Goal: Task Accomplishment & Management: Use online tool/utility

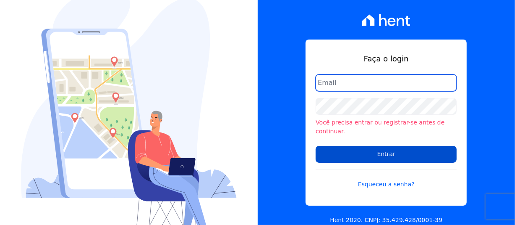
type input "adriane.brito@hent.com.br"
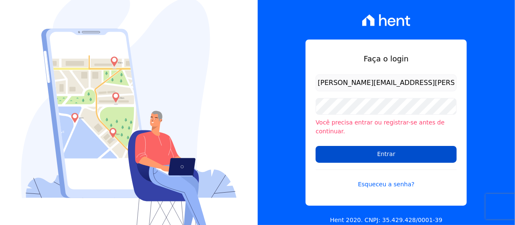
click at [346, 151] on input "Entrar" at bounding box center [386, 154] width 141 height 17
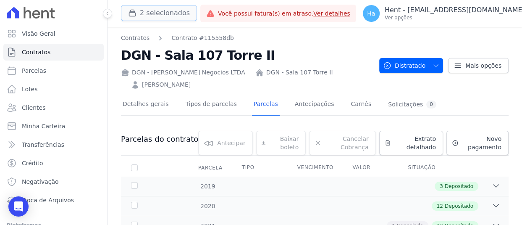
click at [154, 14] on button "2 selecionados" at bounding box center [159, 13] width 76 height 16
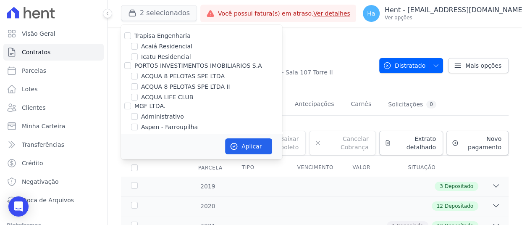
scroll to position [2537, 0]
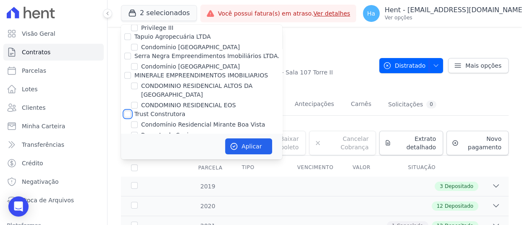
drag, startPoint x: 128, startPoint y: 81, endPoint x: 147, endPoint y: 89, distance: 20.4
click at [128, 110] on input "Trust Construtora" at bounding box center [127, 113] width 7 height 7
checkbox input "true"
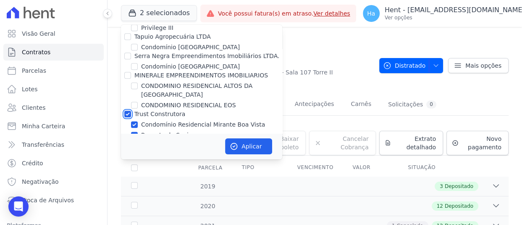
checkbox input "true"
click at [243, 150] on button "Aplicar" at bounding box center [248, 146] width 47 height 16
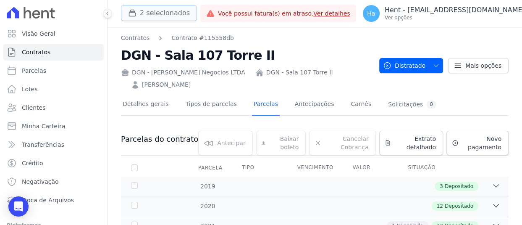
click at [173, 12] on button "2 selecionados" at bounding box center [159, 13] width 76 height 16
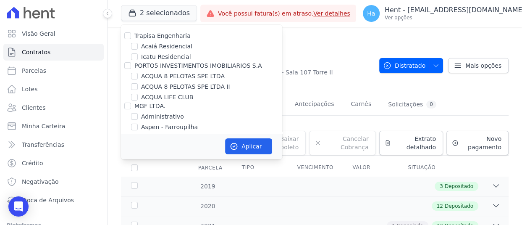
scroll to position [2537, 0]
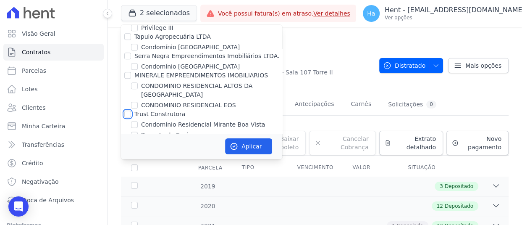
click at [130, 110] on input "Trust Construtora" at bounding box center [127, 113] width 7 height 7
checkbox input "true"
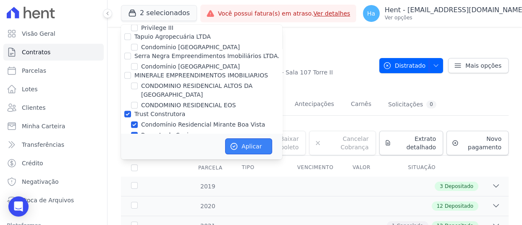
click at [251, 142] on button "Aplicar" at bounding box center [248, 146] width 47 height 16
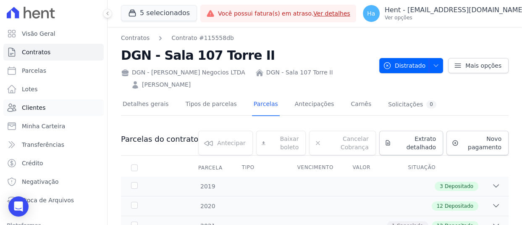
click at [32, 107] on span "Clientes" at bounding box center [34, 107] width 24 height 8
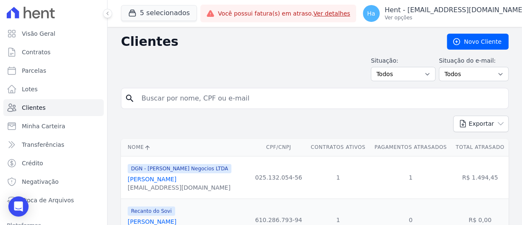
click at [182, 94] on input "search" at bounding box center [321, 98] width 368 height 17
paste input "ISAQUE PEREIRA DO NASCIMENTO"
type input "ISAQUE PEREIRA DO NASCIMENTO"
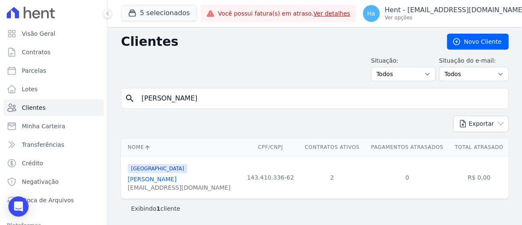
click at [176, 180] on link "Isaque Pereira Do Nascimento" at bounding box center [152, 179] width 49 height 7
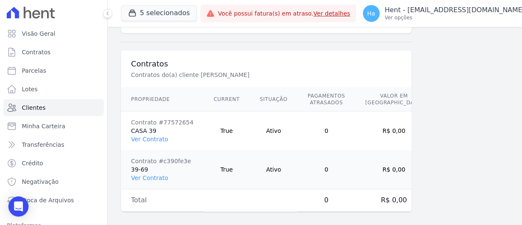
scroll to position [605, 0]
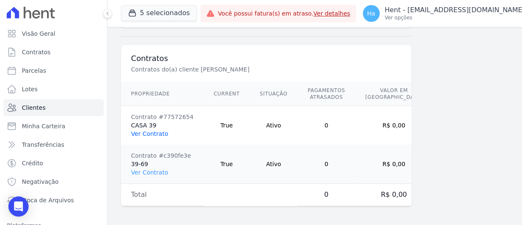
click at [148, 133] on link "Ver Contrato" at bounding box center [149, 133] width 37 height 7
click at [150, 172] on link "Ver Contrato" at bounding box center [149, 172] width 37 height 7
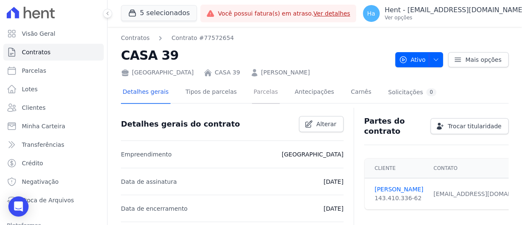
click at [252, 91] on link "Parcelas" at bounding box center [266, 93] width 28 height 22
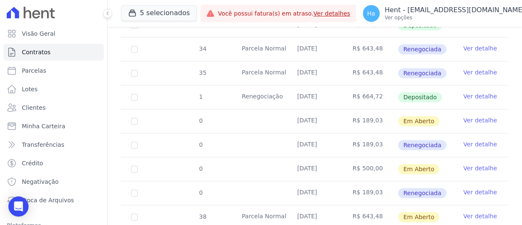
scroll to position [336, 0]
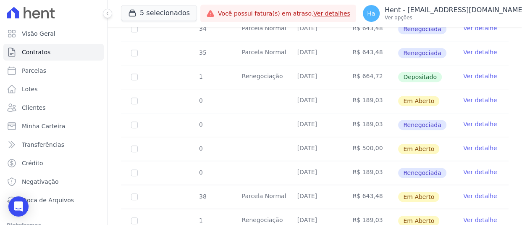
click at [472, 97] on link "Ver detalhe" at bounding box center [480, 100] width 34 height 8
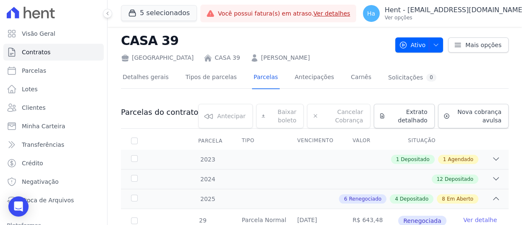
scroll to position [0, 0]
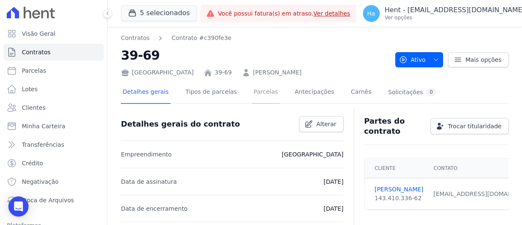
click at [252, 97] on link "Parcelas" at bounding box center [266, 93] width 28 height 22
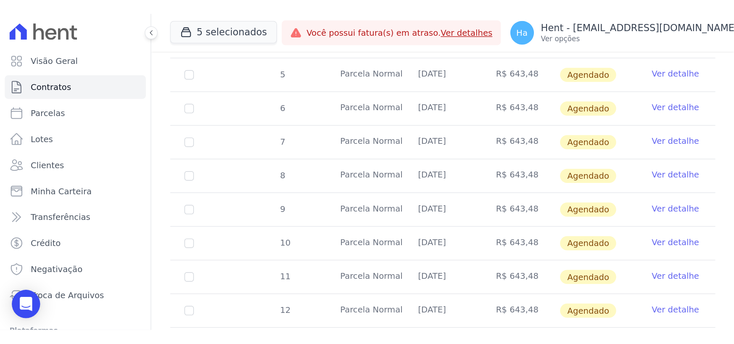
scroll to position [84, 0]
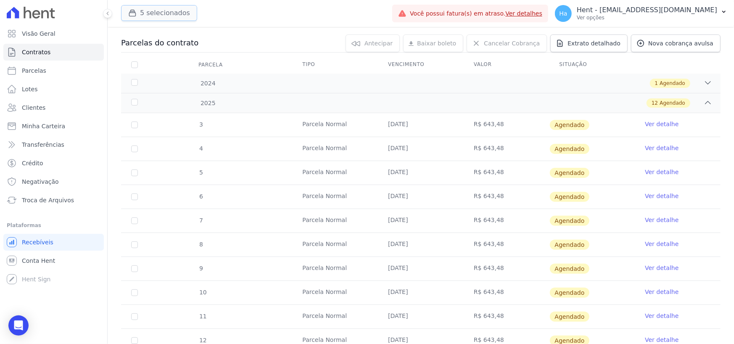
click at [166, 13] on button "5 selecionados" at bounding box center [159, 13] width 76 height 16
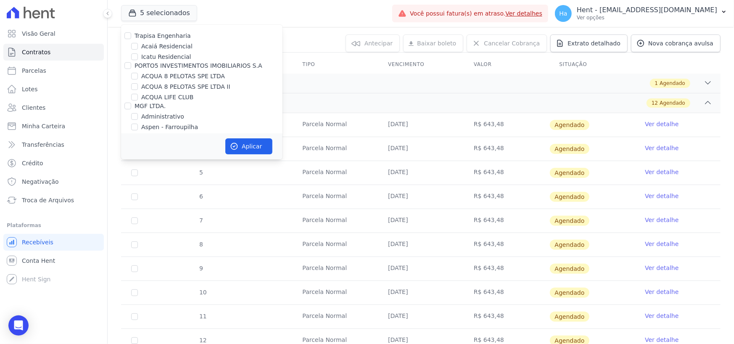
scroll to position [2617, 0]
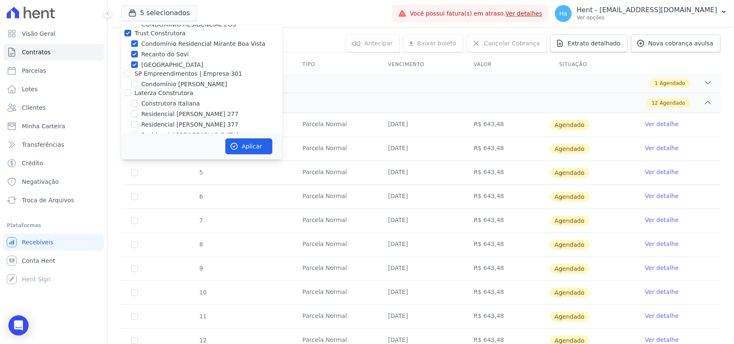
click at [124, 89] on div at bounding box center [127, 93] width 7 height 8
click at [126, 89] on input "Laterza Construtora" at bounding box center [127, 92] width 7 height 7
checkbox input "true"
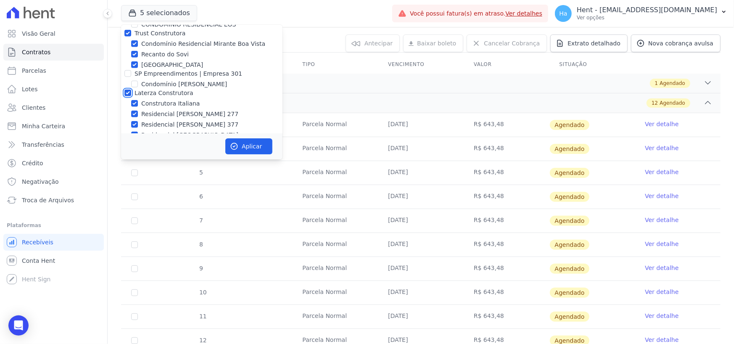
checkbox input "true"
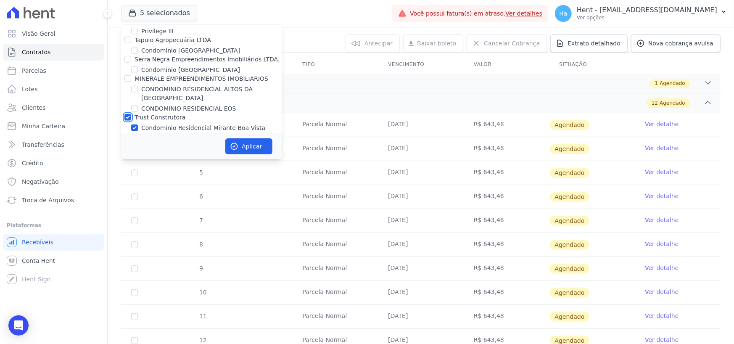
click at [129, 114] on input "Trust Construtora" at bounding box center [127, 117] width 7 height 7
checkbox input "false"
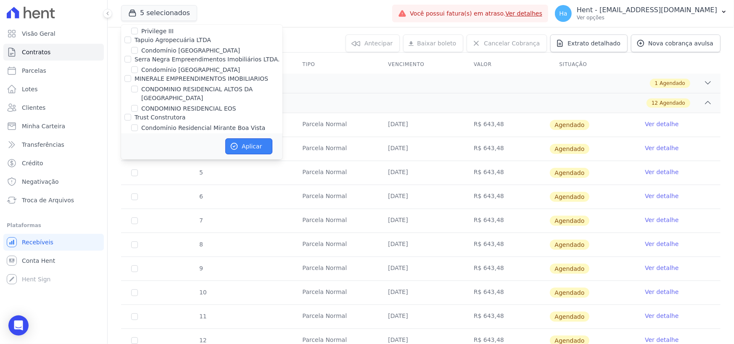
click at [252, 150] on button "Aplicar" at bounding box center [248, 146] width 47 height 16
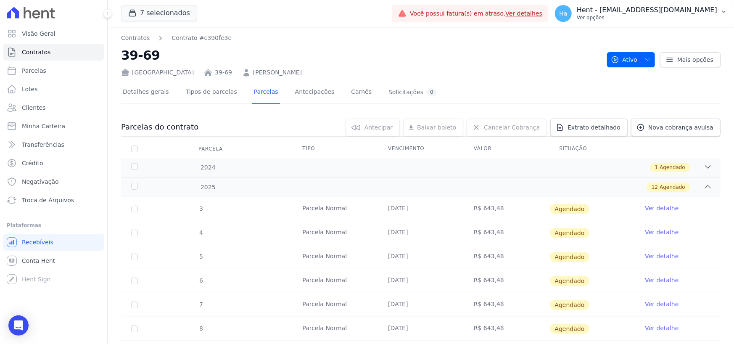
click at [522, 18] on p "Ver opções" at bounding box center [646, 17] width 140 height 7
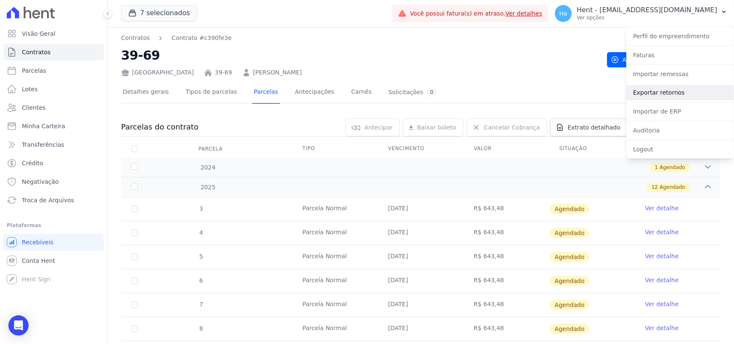
click at [522, 97] on link "Exportar retornos" at bounding box center [680, 92] width 108 height 15
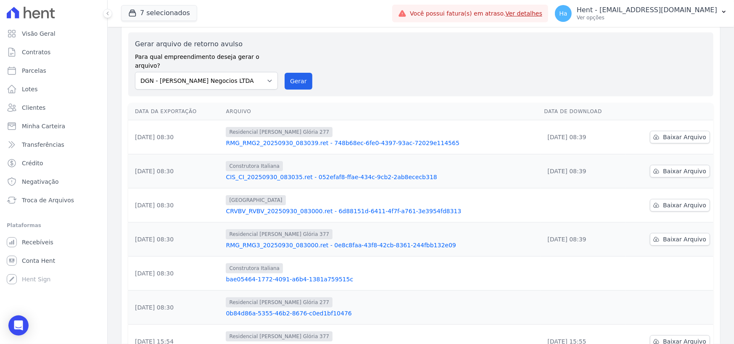
scroll to position [42, 0]
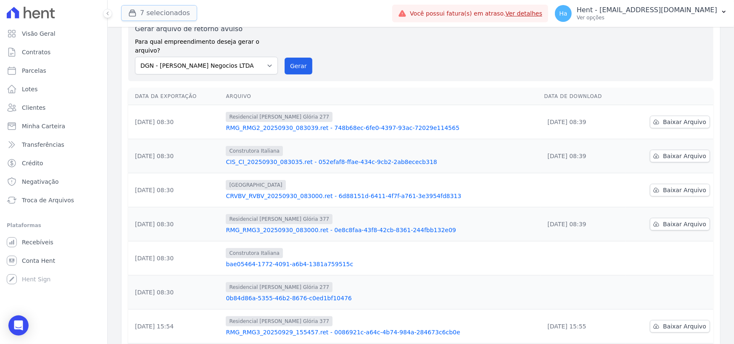
click at [150, 11] on button "7 selecionados" at bounding box center [159, 13] width 76 height 16
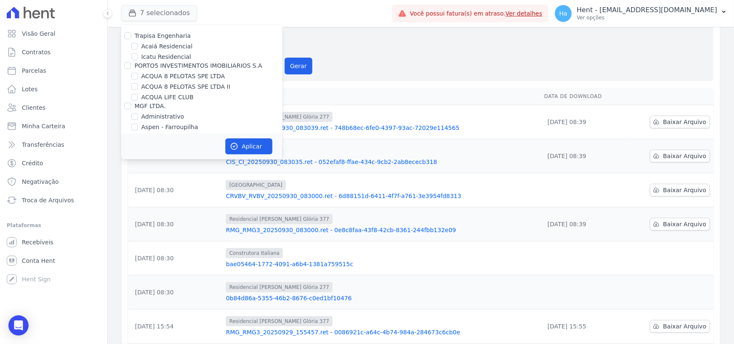
scroll to position [5758, 0]
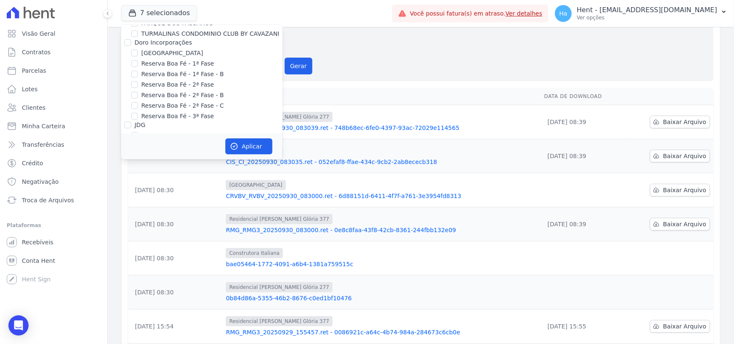
click at [128, 199] on input "Laje Engenharia" at bounding box center [127, 202] width 7 height 7
checkbox input "true"
click at [239, 138] on div "Aplicar" at bounding box center [201, 146] width 161 height 26
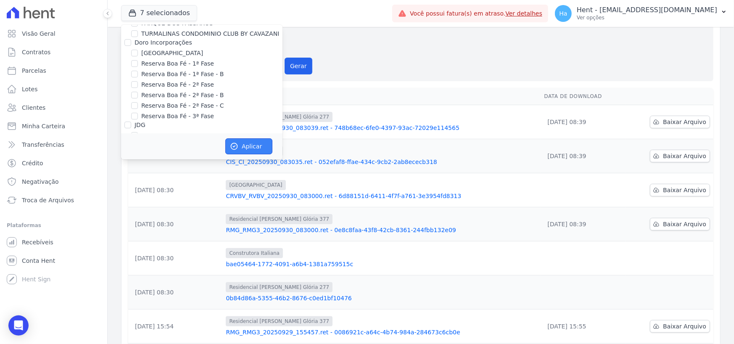
click at [238, 143] on icon "button" at bounding box center [234, 146] width 8 height 8
click at [522, 13] on p "Hent - [EMAIL_ADDRESS][DOMAIN_NAME]" at bounding box center [646, 10] width 140 height 8
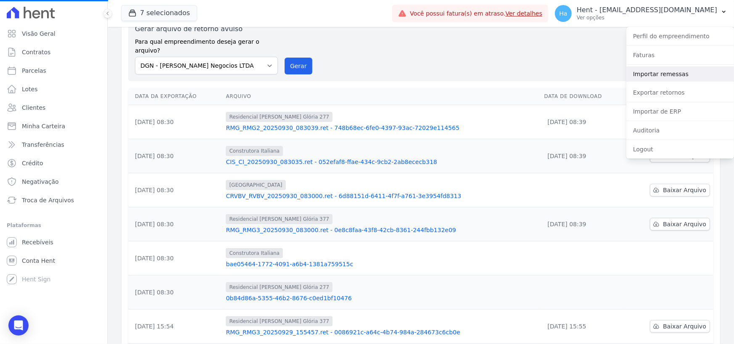
click at [522, 74] on link "Importar remessas" at bounding box center [680, 73] width 108 height 15
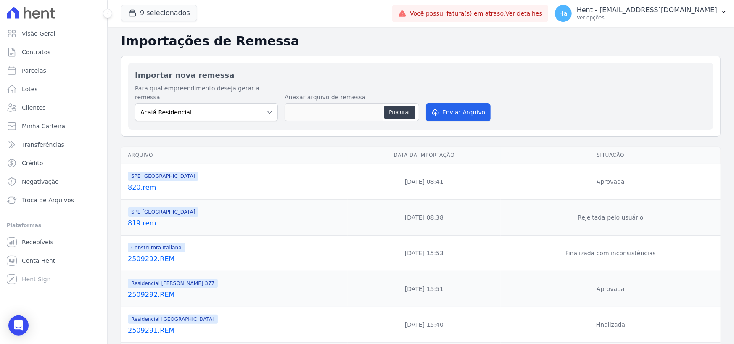
click at [141, 182] on link "820.rem" at bounding box center [236, 187] width 216 height 10
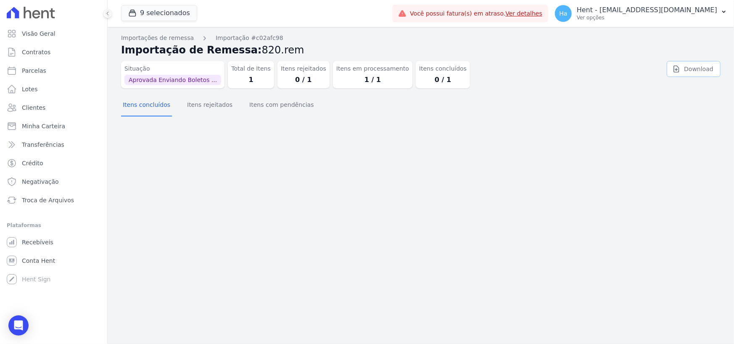
click at [522, 69] on link "Download" at bounding box center [693, 69] width 54 height 16
click at [522, 13] on p "Hent - [EMAIL_ADDRESS][DOMAIN_NAME]" at bounding box center [646, 10] width 140 height 8
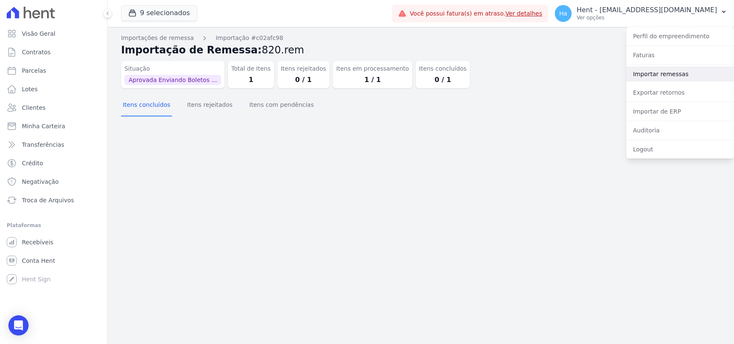
click at [522, 71] on link "Importar remessas" at bounding box center [680, 73] width 108 height 15
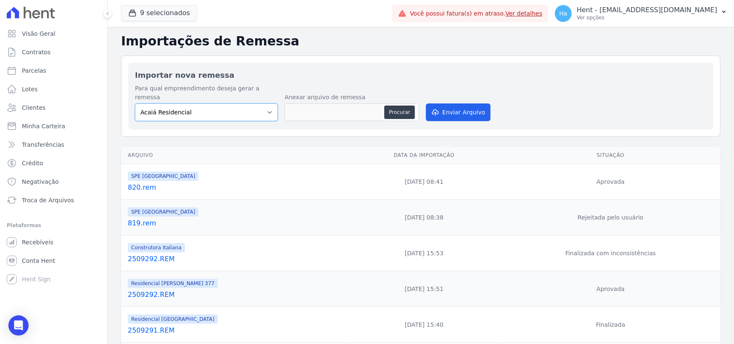
click at [266, 106] on select "Acaiá Residencial ACQUA 8 PELOTAS SPE LTDA II Administrativo AGILE ELOI MENDES …" at bounding box center [206, 112] width 143 height 18
select select "168bdd06-a3dd-4988-b5a9-b0a7c7bf8968"
click at [135, 103] on select "Acaiá Residencial ACQUA 8 PELOTAS SPE LTDA II Administrativo AGILE ELOI MENDES …" at bounding box center [206, 112] width 143 height 18
click at [409, 107] on button "Procurar" at bounding box center [399, 111] width 30 height 13
type input "820.rem"
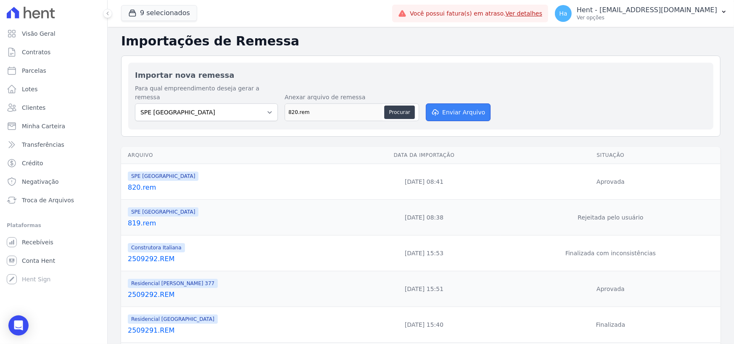
click at [457, 104] on button "Enviar Arquivo" at bounding box center [458, 112] width 65 height 18
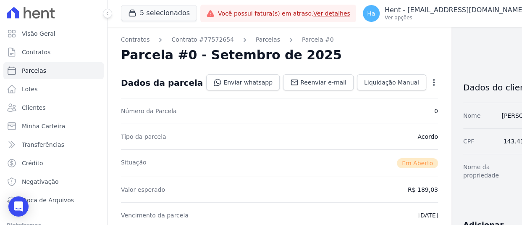
click at [430, 80] on icon "button" at bounding box center [434, 82] width 8 height 8
click at [365, 90] on link "Alterar" at bounding box center [398, 93] width 74 height 15
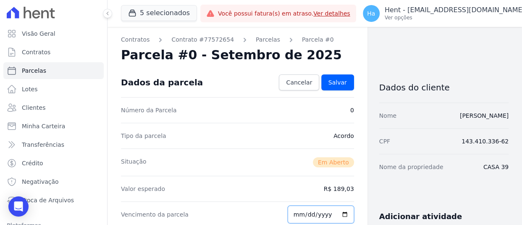
click at [294, 216] on input "2025-09-29" at bounding box center [321, 214] width 66 height 18
type input "2025-09-10"
type input "2026-05-10"
click at [248, 197] on div "Valor esperado R$ 189,03" at bounding box center [237, 189] width 233 height 26
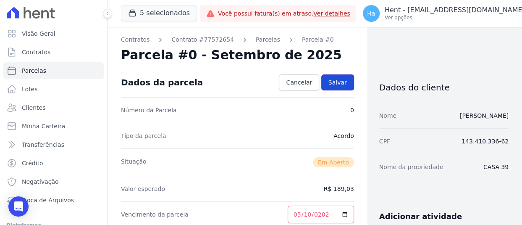
click at [329, 84] on span "Salvar" at bounding box center [338, 82] width 18 height 8
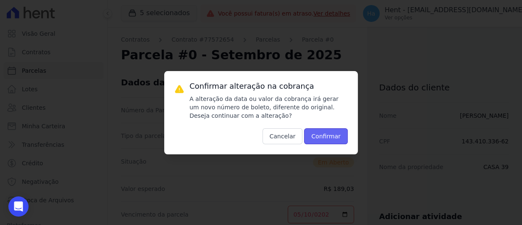
click at [344, 134] on button "Confirmar" at bounding box center [326, 136] width 44 height 16
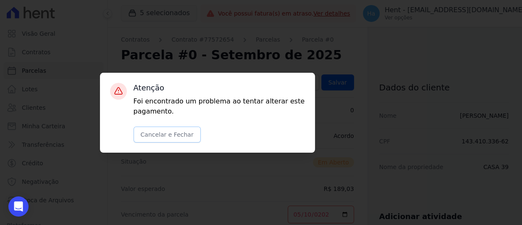
click at [164, 134] on button "Cancelar e Fechar" at bounding box center [167, 134] width 67 height 16
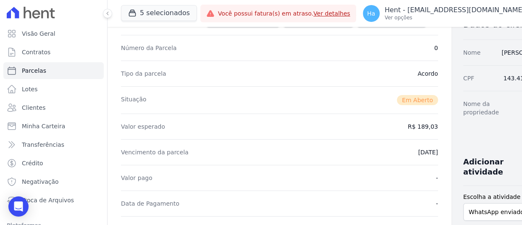
scroll to position [84, 0]
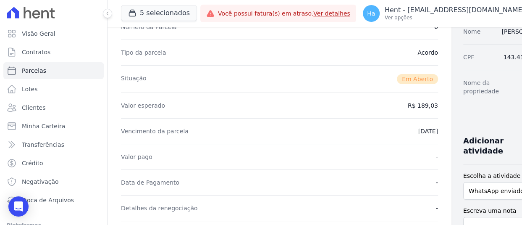
drag, startPoint x: 496, startPoint y: 92, endPoint x: 512, endPoint y: 101, distance: 19.0
click at [512, 101] on div "Contratos Contrato #77572654 [GEOGRAPHIC_DATA] Parcela #0 Parcela #0 - Setembro…" at bounding box center [315, 223] width 415 height 560
copy dd "CASA 39"
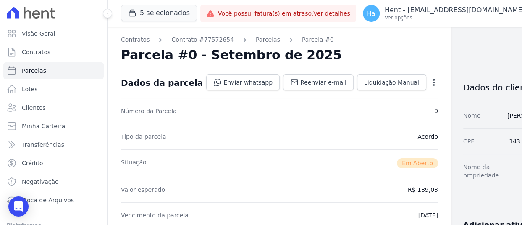
click at [430, 81] on icon "button" at bounding box center [434, 82] width 8 height 8
click at [361, 113] on link "Cancelar Cobrança" at bounding box center [398, 108] width 74 height 15
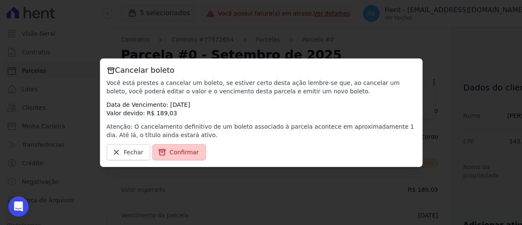
click at [173, 152] on span "Confirmar" at bounding box center [184, 152] width 29 height 8
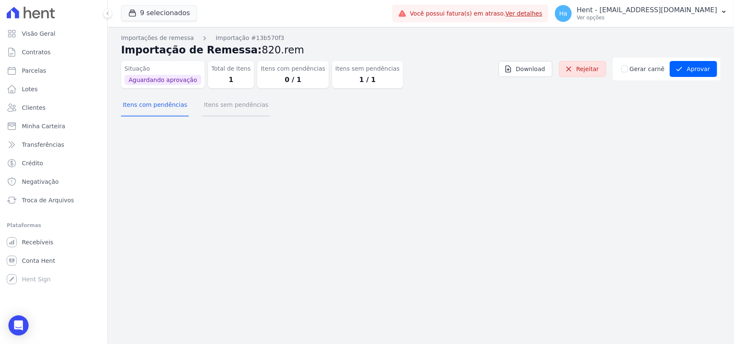
click at [239, 113] on button "Itens sem pendências" at bounding box center [236, 106] width 68 height 22
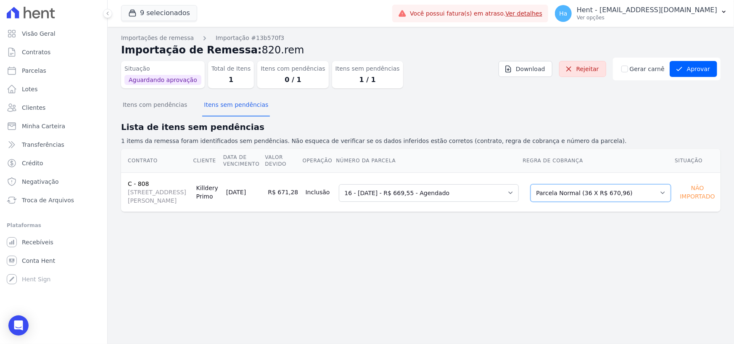
click at [597, 201] on select "Selecione uma Nova Parcela Avulsa Parcela Avulsa Existente Sinal (1 X R$ 20.118…" at bounding box center [600, 193] width 140 height 18
click at [447, 201] on select "Selecione uma 8 - [DATE] - R$ 643,00 - Vencido (Cobrança Expirada) 16 - [DATE] …" at bounding box center [429, 193] width 180 height 18
click at [445, 195] on select "Selecione uma 8 - [DATE] - R$ 643,00 - Vencido (Cobrança Expirada) 16 - [DATE] …" at bounding box center [429, 193] width 180 height 18
click at [587, 199] on select "Selecione uma Nova Parcela Avulsa Parcela Avulsa Existente Sinal (1 X R$ 20.118…" at bounding box center [600, 193] width 140 height 18
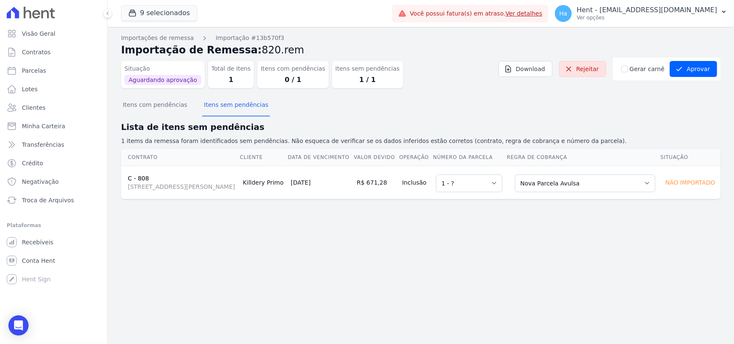
click at [417, 249] on div "Importações de remessa Importação #13b570f3 Importação de Remessa: 820.rem Situ…" at bounding box center [421, 185] width 626 height 317
click at [684, 75] on button "Aprovar" at bounding box center [692, 69] width 47 height 16
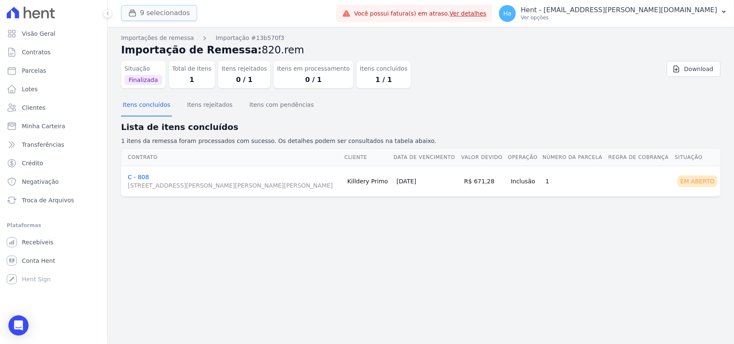
click at [150, 18] on button "9 selecionados" at bounding box center [159, 13] width 76 height 16
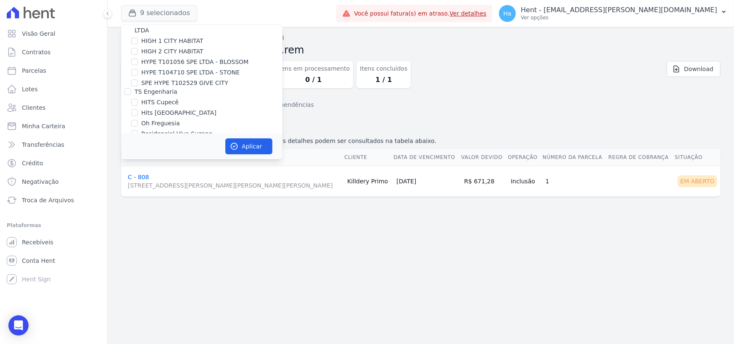
scroll to position [6334, 0]
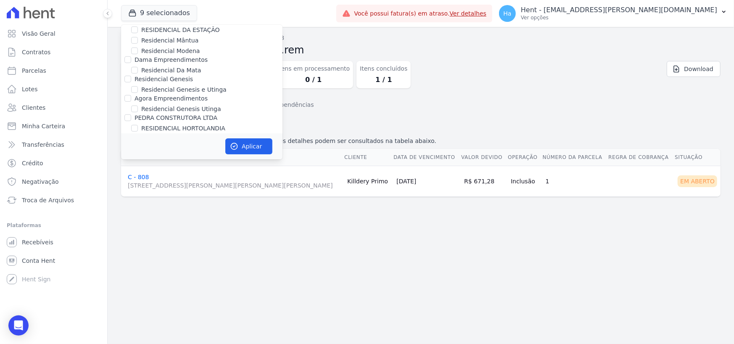
click at [127, 251] on input "FONTOURA CONSTRUCOES E INCORPORACOES LTDA" at bounding box center [127, 254] width 7 height 7
checkbox input "true"
click at [235, 145] on icon "button" at bounding box center [234, 146] width 8 height 8
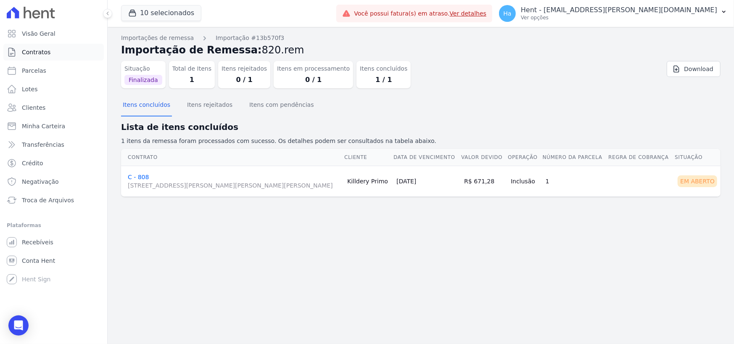
click at [36, 52] on span "Contratos" at bounding box center [36, 52] width 29 height 8
click at [25, 108] on span "Clientes" at bounding box center [34, 107] width 24 height 8
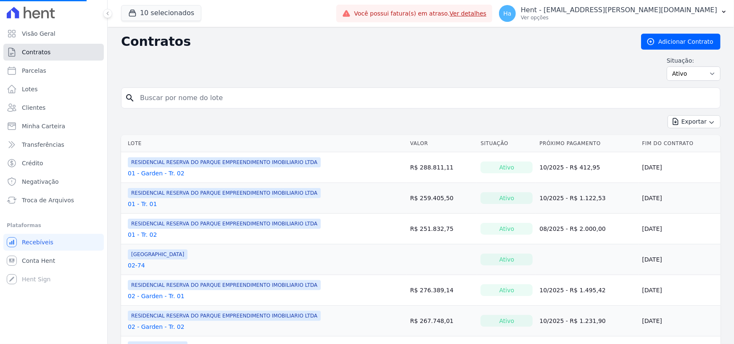
click at [40, 50] on span "Contratos" at bounding box center [36, 52] width 29 height 8
click at [227, 90] on input "search" at bounding box center [425, 97] width 581 height 17
paste input "103 - Tr. 02"
type input "103 - Tr. 02"
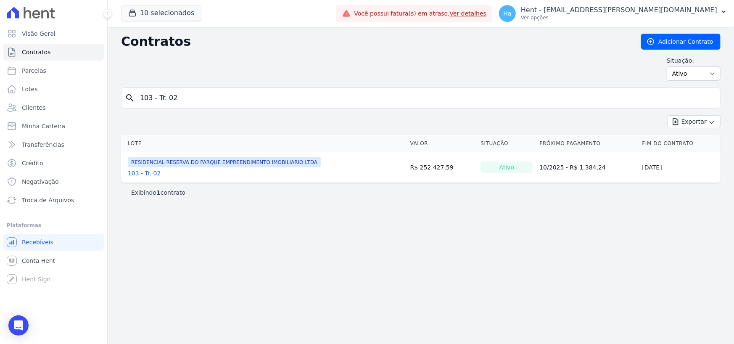
click at [136, 172] on link "103 - Tr. 02" at bounding box center [144, 173] width 33 height 8
drag, startPoint x: 244, startPoint y: 96, endPoint x: 33, endPoint y: 96, distance: 210.5
click at [36, 96] on div "Visão Geral Contratos Parcelas Lotes Clientes Minha Carteira Transferências Cré…" at bounding box center [367, 172] width 734 height 344
paste input "13 - Tr. 01"
type input "113 - Tr. 01"
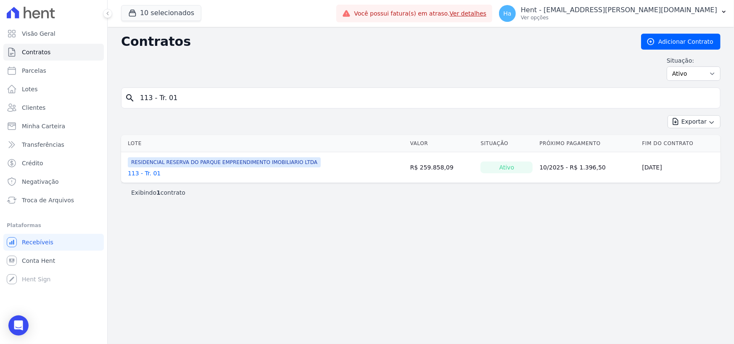
click at [147, 171] on link "113 - Tr. 01" at bounding box center [144, 173] width 33 height 8
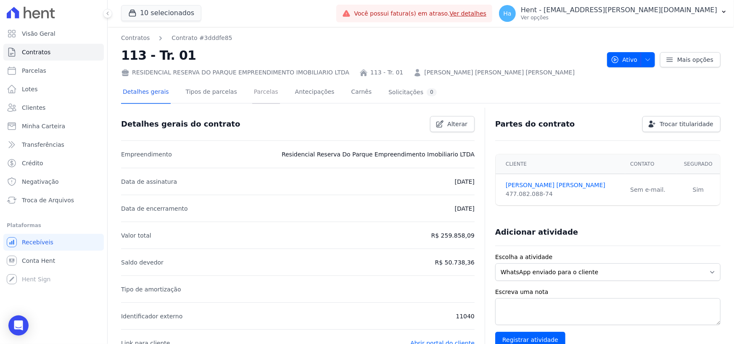
click at [255, 98] on link "Parcelas" at bounding box center [266, 93] width 28 height 22
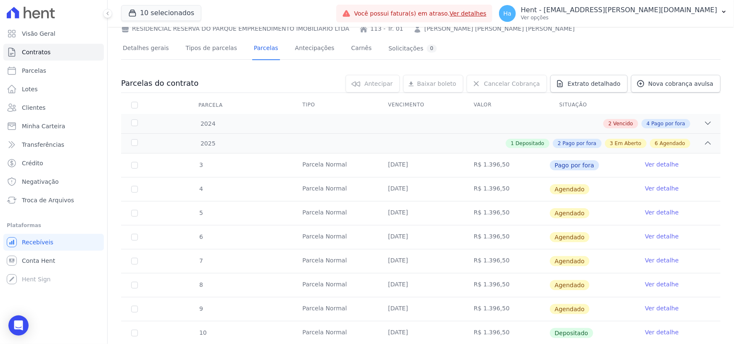
scroll to position [168, 0]
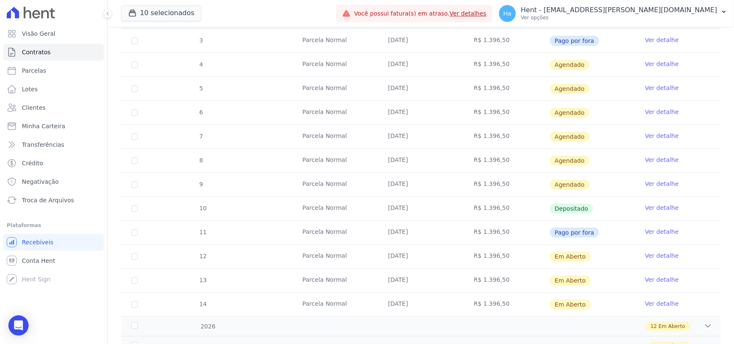
click at [654, 228] on link "Ver detalhe" at bounding box center [661, 231] width 34 height 8
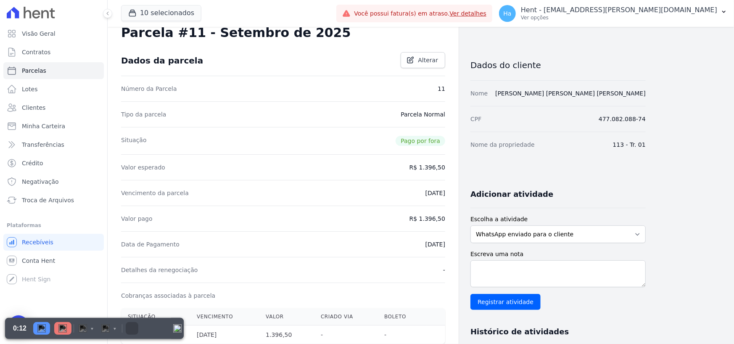
scroll to position [42, 0]
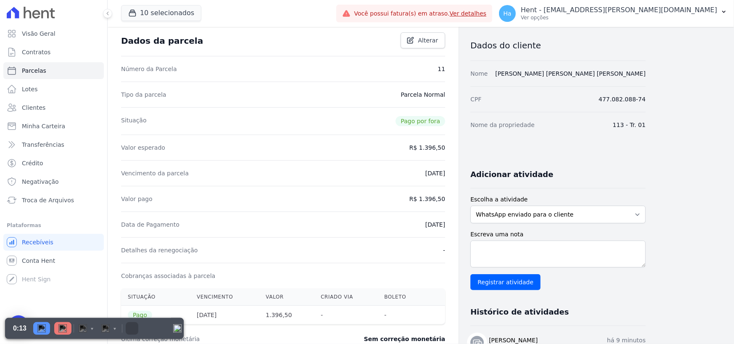
drag, startPoint x: 617, startPoint y: 126, endPoint x: 647, endPoint y: 121, distance: 30.3
click at [647, 121] on div "Contratos Contrato #3dddfe85 Parcelas Parcela #11 Parcela #11 - Setembro de 202…" at bounding box center [414, 256] width 613 height 542
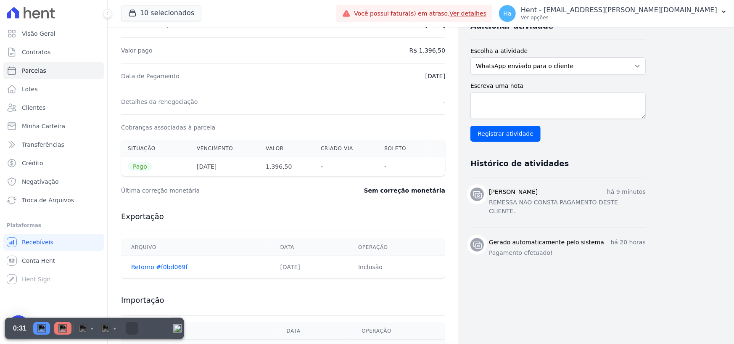
scroll to position [210, 0]
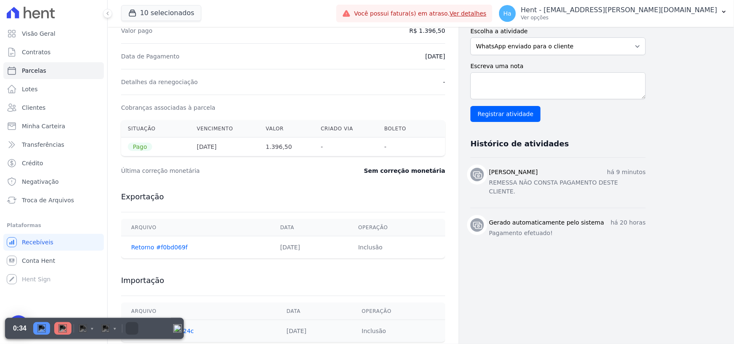
drag, startPoint x: 129, startPoint y: 148, endPoint x: 148, endPoint y: 148, distance: 19.3
click at [148, 148] on span "Pago" at bounding box center [140, 146] width 24 height 8
click at [129, 150] on th "Pago" at bounding box center [155, 146] width 69 height 19
drag, startPoint x: 131, startPoint y: 147, endPoint x: 150, endPoint y: 149, distance: 19.5
click at [150, 149] on th "Pago" at bounding box center [155, 146] width 69 height 19
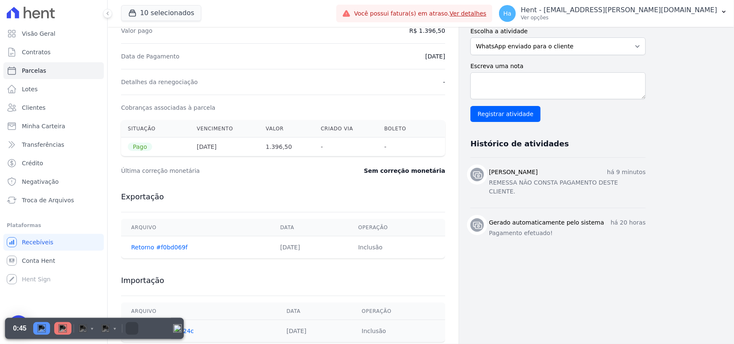
click at [270, 185] on div "Exportação Arquivo Data Operação Retorno #f0bd069f 08/07/2025 Inclusão" at bounding box center [283, 225] width 324 height 84
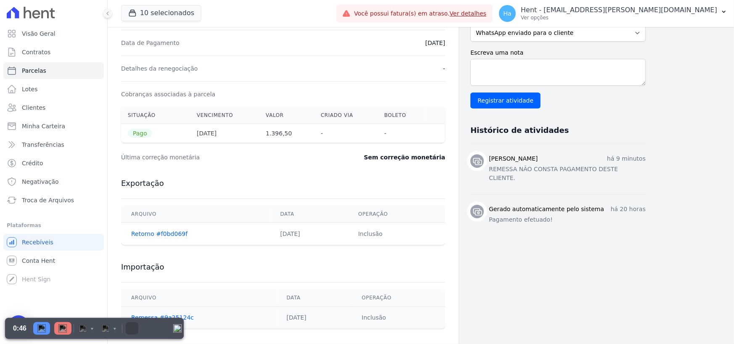
scroll to position [231, 0]
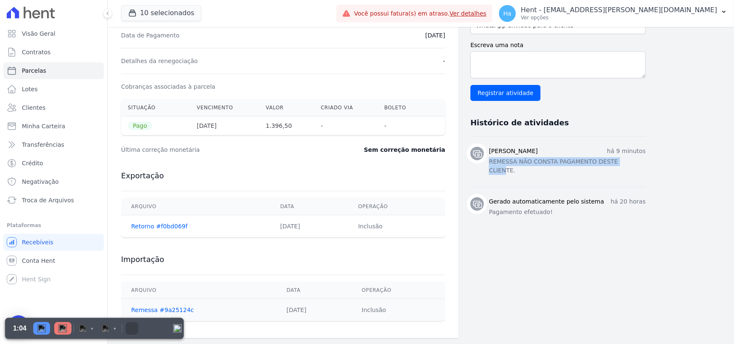
drag, startPoint x: 489, startPoint y: 165, endPoint x: 622, endPoint y: 174, distance: 133.5
click at [622, 174] on li "Artur Reis Nunes há 9 minutos REMESSA NÃO CONSTA PAGAMENTO DESTE CLIENTE." at bounding box center [557, 162] width 175 height 50
click at [581, 169] on li "Artur Reis Nunes há 9 minutos REMESSA NÃO CONSTA PAGAMENTO DESTE CLIENTE." at bounding box center [557, 162] width 175 height 50
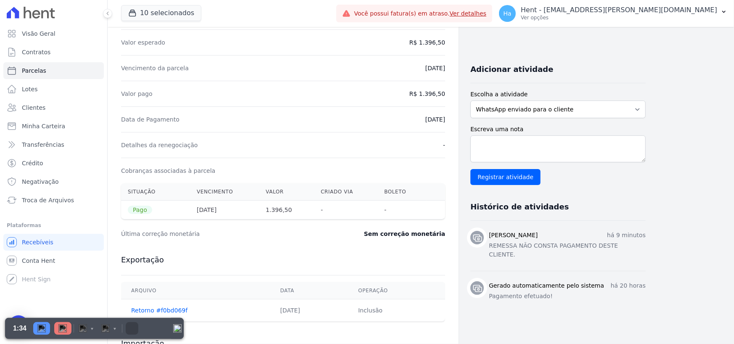
scroll to position [63, 0]
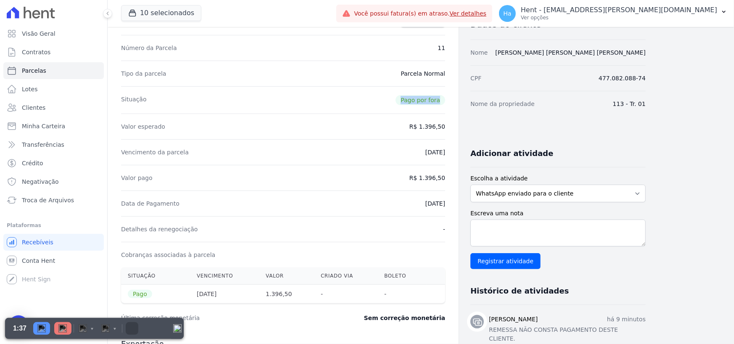
drag, startPoint x: 398, startPoint y: 99, endPoint x: 446, endPoint y: 100, distance: 47.9
click at [446, 100] on div "Contratos Contrato #3dddfe85 Parcelas Parcela #11 Parcela #11 - Setembro de 202…" at bounding box center [283, 235] width 351 height 542
click at [363, 105] on div "Situação Pago por fora" at bounding box center [283, 99] width 324 height 27
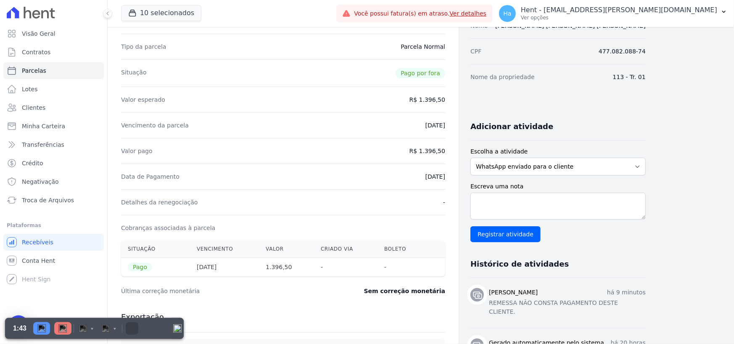
scroll to position [105, 0]
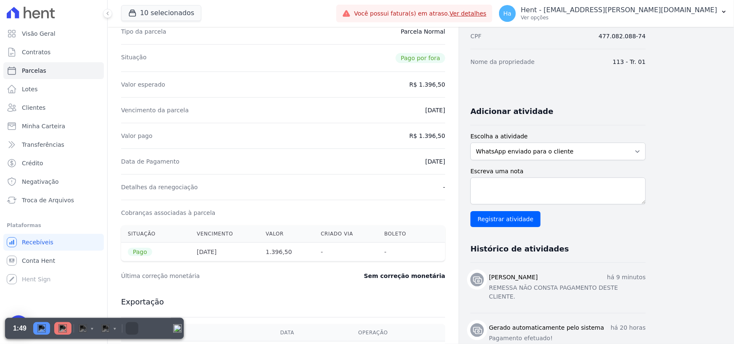
drag, startPoint x: 126, startPoint y: 253, endPoint x: 148, endPoint y: 254, distance: 21.4
click at [148, 254] on th "Pago" at bounding box center [155, 251] width 69 height 19
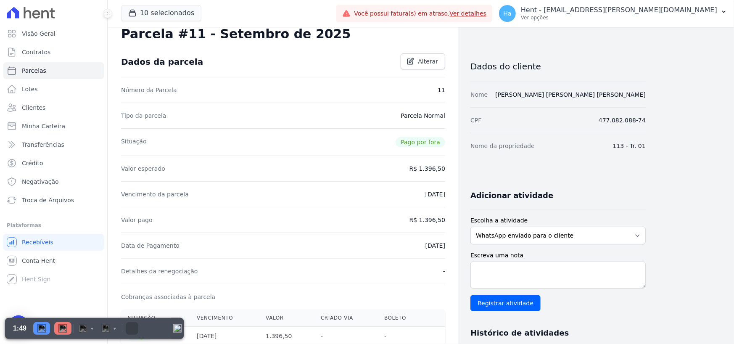
scroll to position [21, 0]
drag, startPoint x: 374, startPoint y: 141, endPoint x: 444, endPoint y: 147, distance: 69.6
click at [444, 147] on div "Situação Pago por fora" at bounding box center [283, 141] width 324 height 27
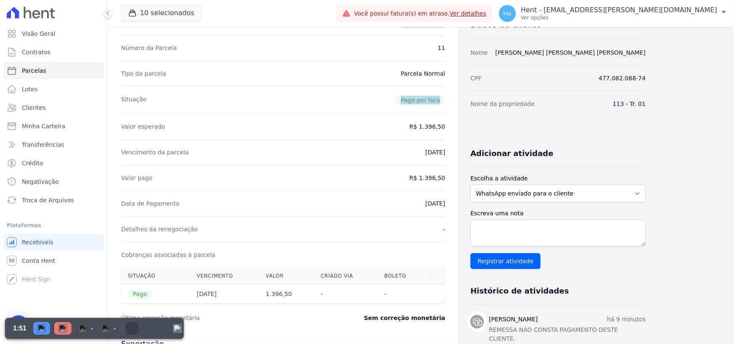
scroll to position [105, 0]
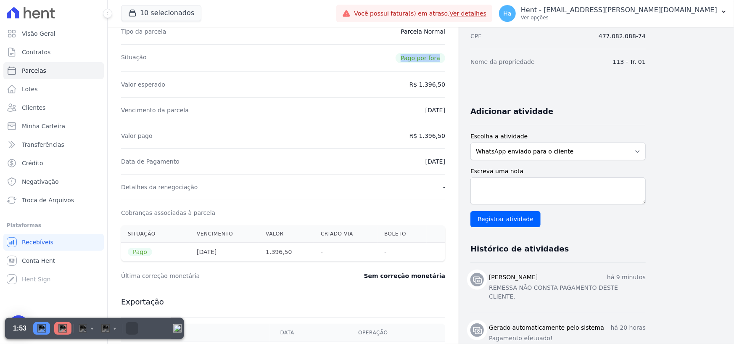
click at [394, 58] on div "Situação Pago por fora" at bounding box center [283, 57] width 324 height 27
click at [39, 328] on img "Pause" at bounding box center [41, 328] width 8 height 8
click at [82, 329] on img "Discard" at bounding box center [82, 328] width 8 height 8
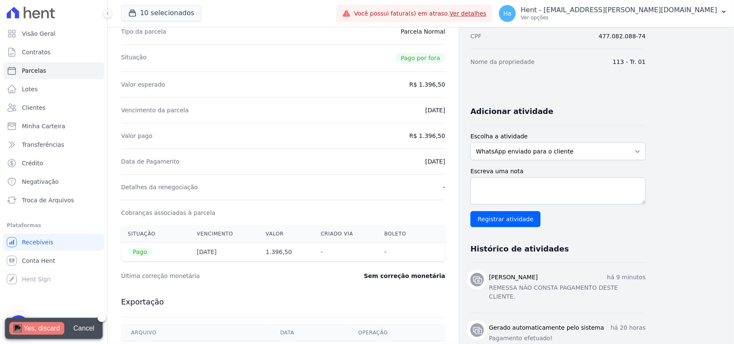
click at [34, 328] on div "Yes, discard" at bounding box center [42, 328] width 37 height 13
select select "default"
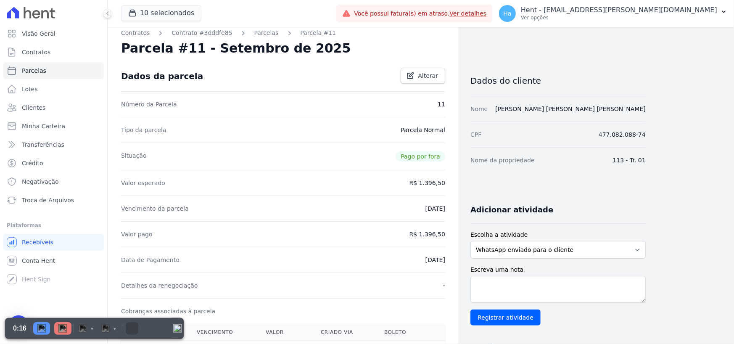
scroll to position [0, 0]
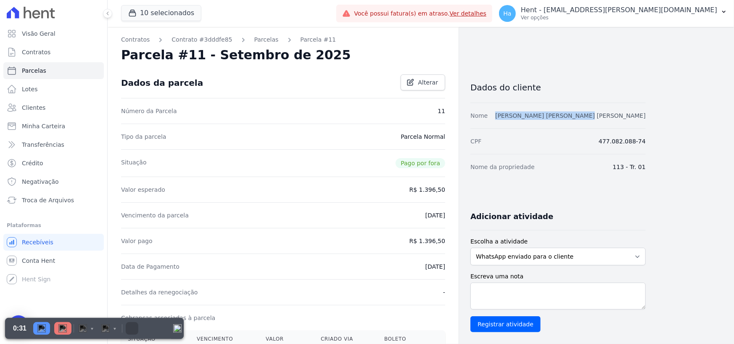
drag, startPoint x: 539, startPoint y: 114, endPoint x: 632, endPoint y: 116, distance: 92.9
click at [632, 116] on div "Nome ANA CAROLINA MOREIRA SANT ANNA" at bounding box center [557, 116] width 175 height 26
click at [303, 215] on div "Vencimento da parcela 30/09/2025" at bounding box center [283, 215] width 324 height 26
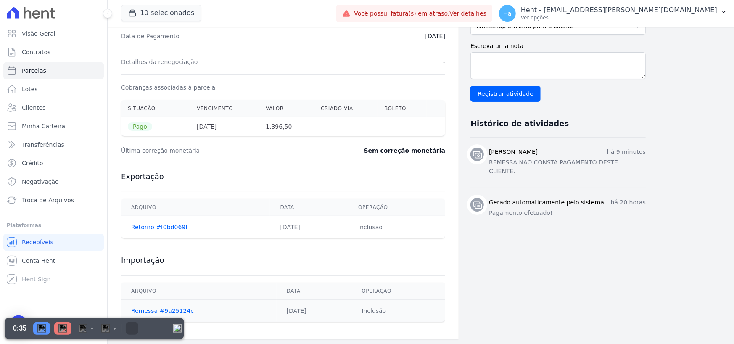
scroll to position [231, 0]
drag, startPoint x: 126, startPoint y: 108, endPoint x: 155, endPoint y: 114, distance: 29.3
click at [154, 114] on th "Situação" at bounding box center [155, 107] width 69 height 17
click at [230, 168] on div "Exportação Arquivo Data Operação Retorno #f0bd069f 08/07/2025 Inclusão" at bounding box center [283, 204] width 324 height 84
drag, startPoint x: 131, startPoint y: 126, endPoint x: 150, endPoint y: 127, distance: 18.9
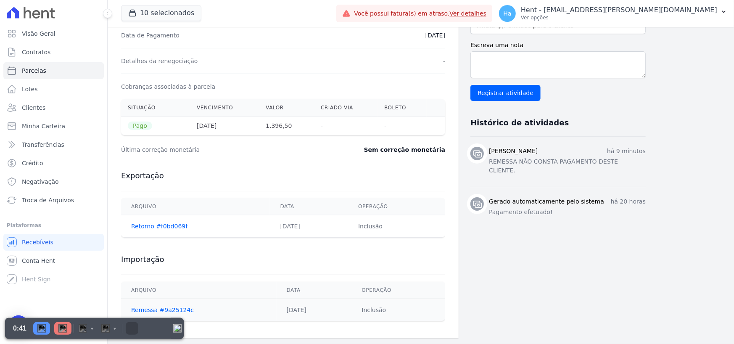
click at [150, 127] on span "Pago" at bounding box center [140, 125] width 24 height 8
click at [220, 154] on div "Última correção monetária Sem correção monetária" at bounding box center [283, 149] width 324 height 25
click at [286, 162] on div "Exportação Arquivo Data Operação Retorno #f0bd069f 08/07/2025 Inclusão" at bounding box center [283, 204] width 324 height 84
drag, startPoint x: 135, startPoint y: 125, endPoint x: 145, endPoint y: 128, distance: 9.6
click at [145, 128] on span "Pago" at bounding box center [140, 125] width 24 height 8
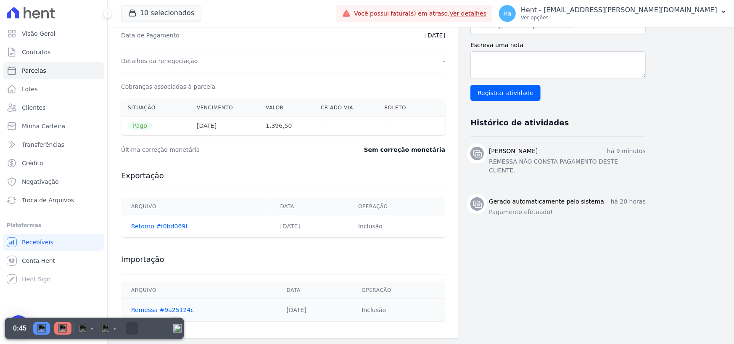
click at [252, 162] on div "Exportação Arquivo Data Operação Retorno #f0bd069f 08/07/2025 Inclusão" at bounding box center [283, 204] width 324 height 84
drag, startPoint x: 151, startPoint y: 260, endPoint x: 172, endPoint y: 260, distance: 20.6
click at [172, 260] on div "Contratos Contrato #3dddfe85 Parcelas Parcela #11 Parcela #11 - Setembro de 202…" at bounding box center [283, 67] width 351 height 542
click at [239, 261] on h3 "Importação" at bounding box center [283, 259] width 324 height 10
click at [67, 332] on div at bounding box center [62, 328] width 17 height 13
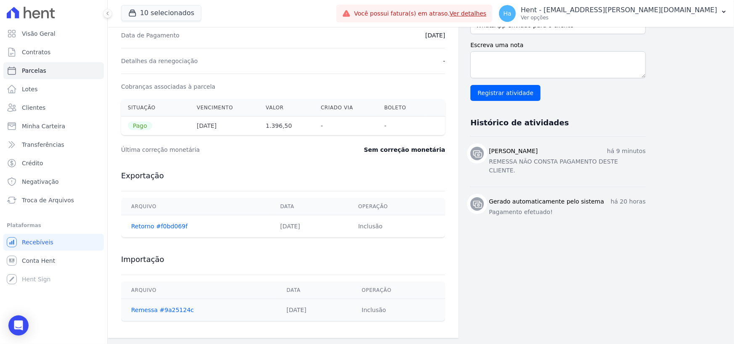
click at [657, 249] on div "Contratos Contrato #3dddfe85 Parcelas Parcela #11 Parcela #11 - Setembro de 202…" at bounding box center [414, 67] width 613 height 542
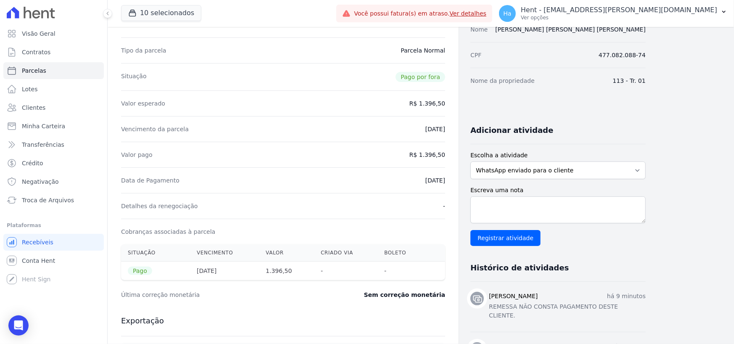
scroll to position [0, 0]
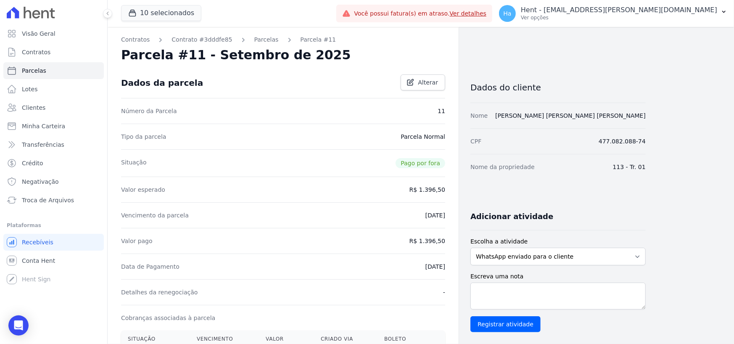
select select "default"
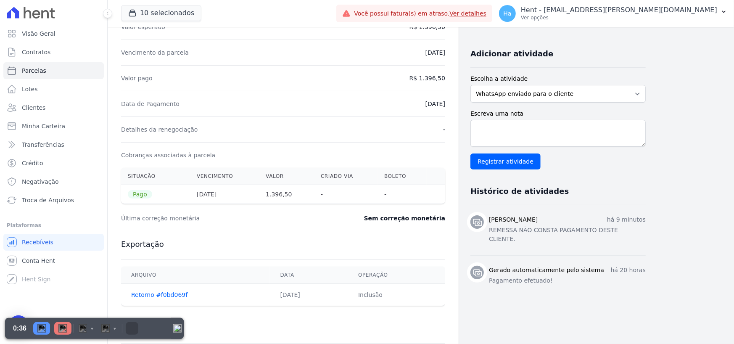
scroll to position [210, 0]
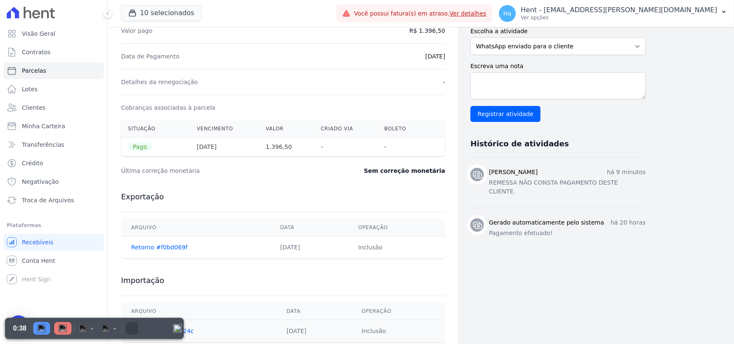
drag, startPoint x: 122, startPoint y: 126, endPoint x: 164, endPoint y: 133, distance: 42.6
click at [164, 133] on th "Situação" at bounding box center [155, 128] width 69 height 17
click at [164, 150] on th "Pago" at bounding box center [155, 146] width 69 height 19
drag, startPoint x: 127, startPoint y: 121, endPoint x: 154, endPoint y: 127, distance: 27.9
click at [154, 127] on th "Situação" at bounding box center [155, 128] width 69 height 17
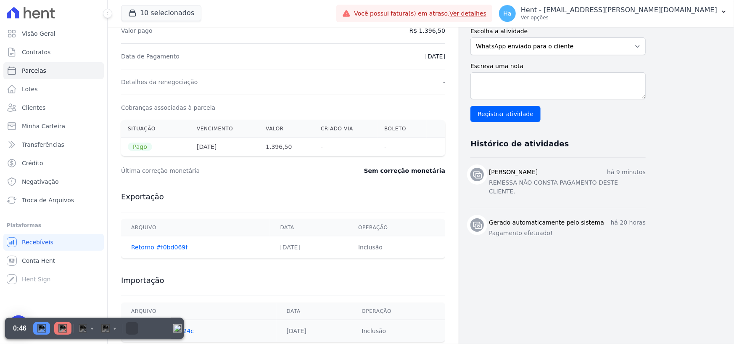
click at [172, 139] on th "Pago" at bounding box center [155, 146] width 69 height 19
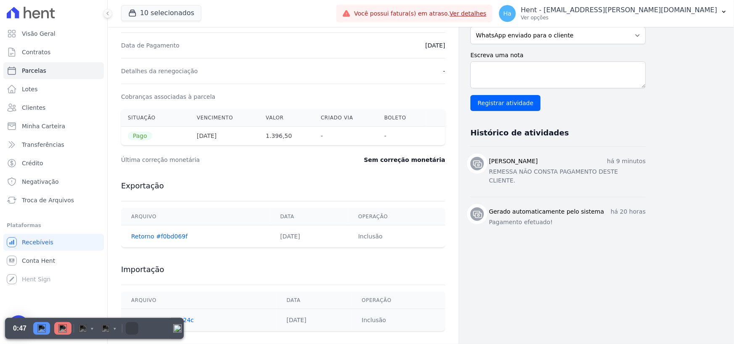
scroll to position [231, 0]
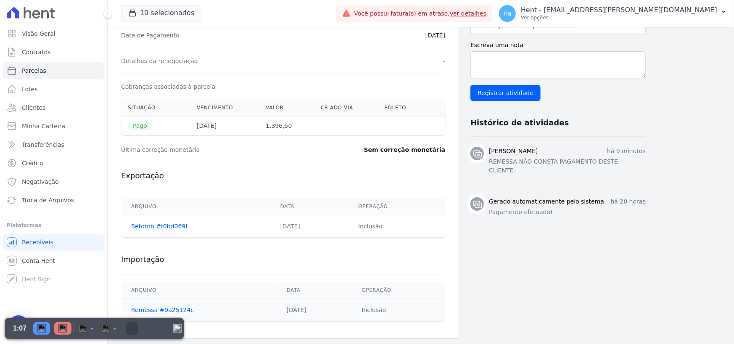
click at [210, 233] on td "Retorno #f0bd069f" at bounding box center [195, 226] width 149 height 22
click at [40, 329] on img "Pause" at bounding box center [41, 328] width 8 height 8
click at [38, 329] on img "Resume" at bounding box center [41, 328] width 8 height 8
drag, startPoint x: 487, startPoint y: 163, endPoint x: 632, endPoint y: 167, distance: 145.0
click at [632, 167] on div "Artur Reis Nunes há 9 minutos REMESSA NÃO CONSTA PAGAMENTO DESTE CLIENTE." at bounding box center [557, 162] width 175 height 30
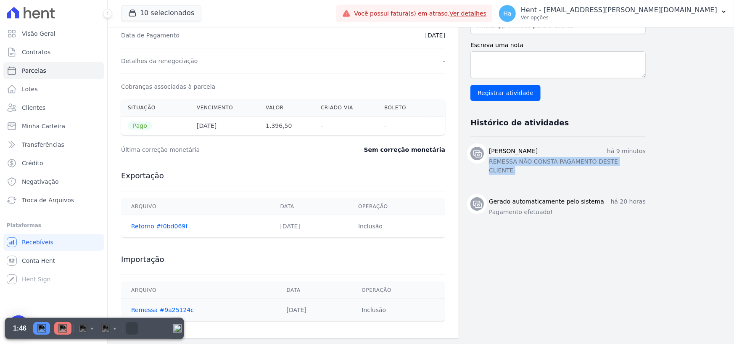
click at [534, 172] on li "Artur Reis Nunes há 9 minutos REMESSA NÃO CONSTA PAGAMENTO DESTE CLIENTE." at bounding box center [557, 162] width 175 height 50
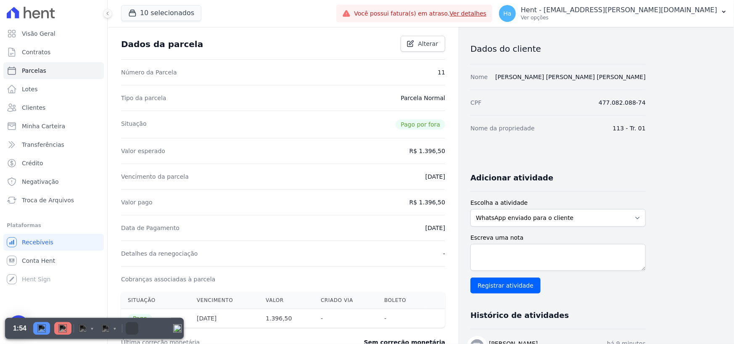
scroll to position [21, 0]
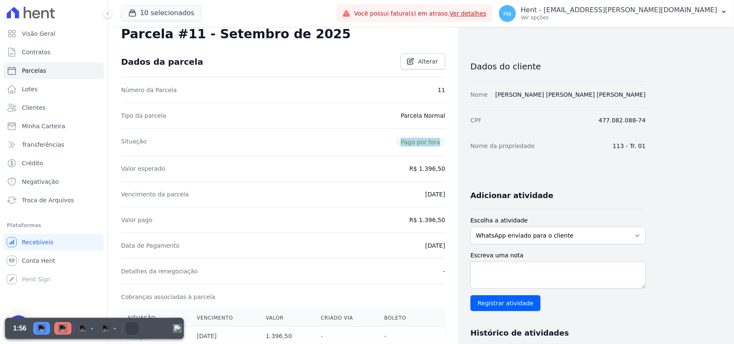
drag, startPoint x: 400, startPoint y: 144, endPoint x: 442, endPoint y: 146, distance: 42.1
click at [442, 146] on span "Pago por fora" at bounding box center [420, 142] width 50 height 10
click at [379, 146] on div "Situação Pago por fora" at bounding box center [283, 141] width 324 height 27
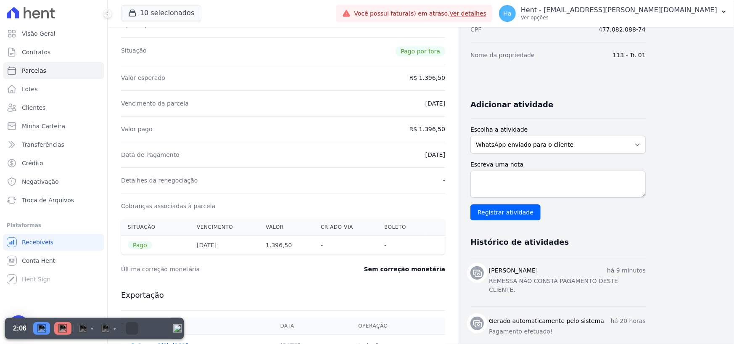
scroll to position [189, 0]
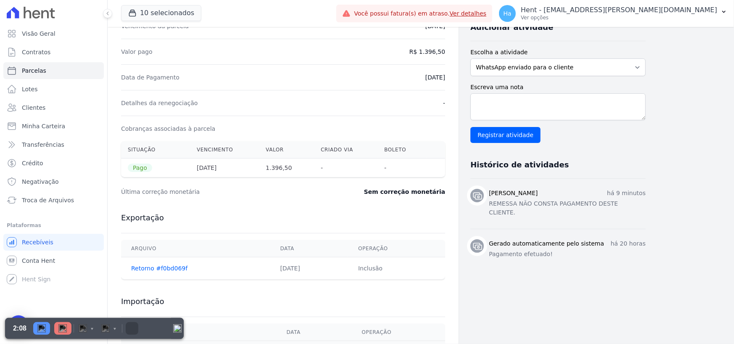
drag, startPoint x: 127, startPoint y: 169, endPoint x: 147, endPoint y: 169, distance: 20.2
click at [147, 169] on th "Pago" at bounding box center [155, 167] width 69 height 19
click at [311, 215] on h3 "Exportação" at bounding box center [283, 218] width 324 height 10
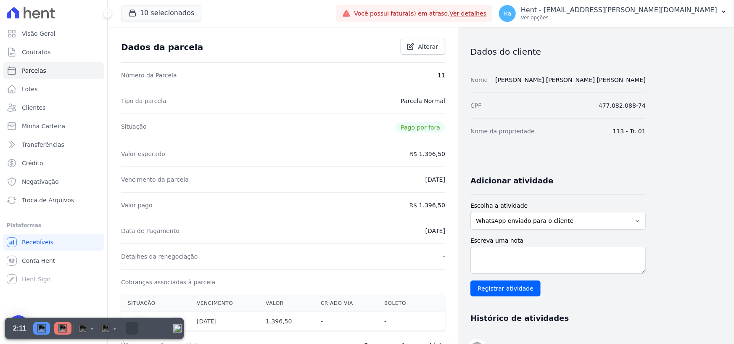
scroll to position [21, 0]
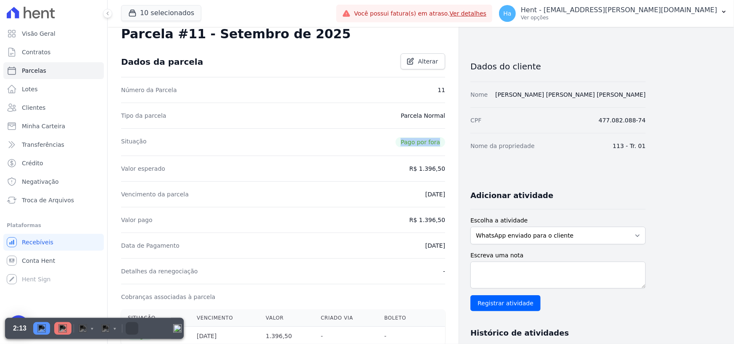
drag, startPoint x: 393, startPoint y: 147, endPoint x: 439, endPoint y: 147, distance: 46.2
click at [439, 147] on div "Situação Pago por fora" at bounding box center [283, 141] width 324 height 27
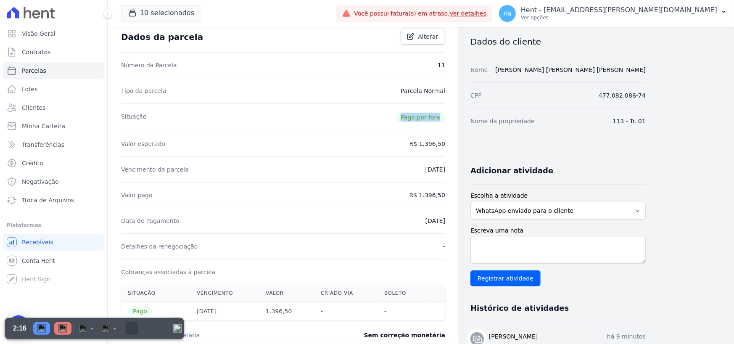
scroll to position [63, 0]
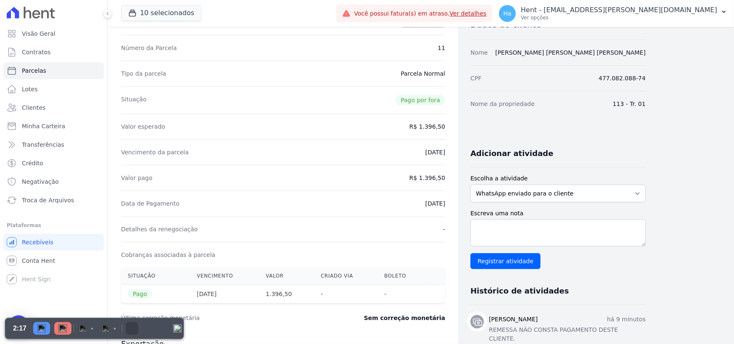
click at [321, 163] on div "Vencimento da parcela 30/09/2025" at bounding box center [283, 152] width 324 height 26
drag, startPoint x: 400, startPoint y: 103, endPoint x: 442, endPoint y: 102, distance: 41.6
click at [442, 102] on span "Pago por fora" at bounding box center [420, 100] width 50 height 10
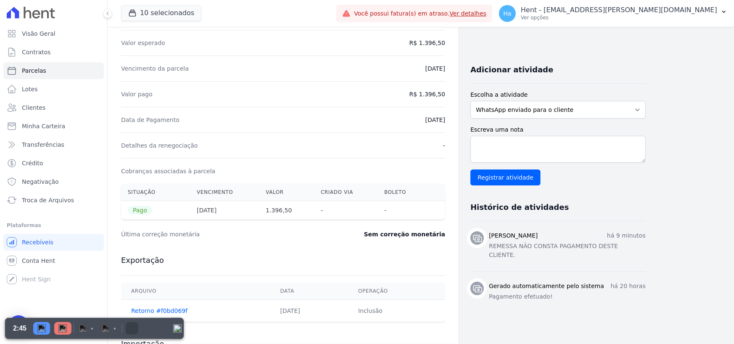
scroll to position [189, 0]
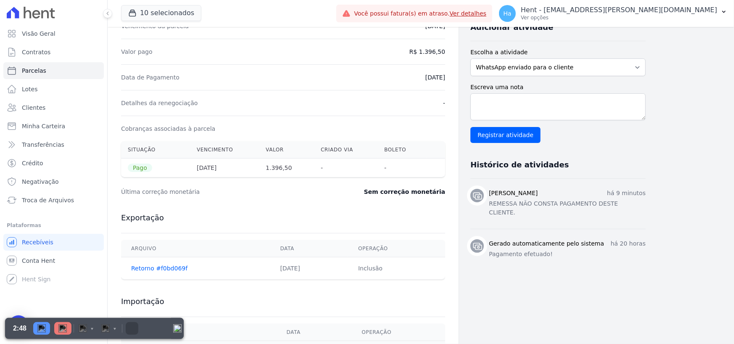
drag, startPoint x: 364, startPoint y: 290, endPoint x: 393, endPoint y: 295, distance: 29.4
click at [393, 295] on div "Importação Arquivo Data Operação Remessa #9a25124c 08/07/2025 Inclusão" at bounding box center [283, 330] width 324 height 84
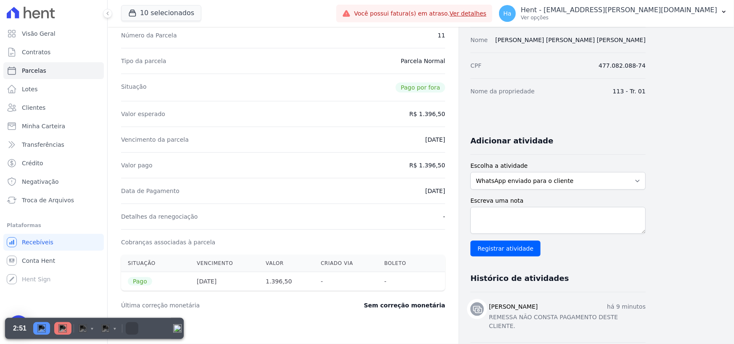
scroll to position [21, 0]
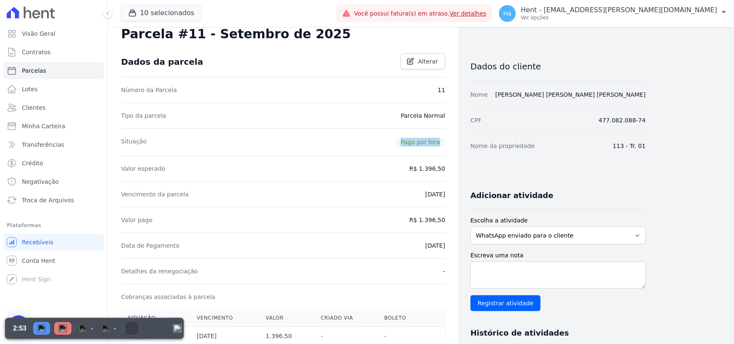
drag, startPoint x: 401, startPoint y: 142, endPoint x: 441, endPoint y: 143, distance: 40.3
click at [441, 143] on span "Pago por fora" at bounding box center [420, 142] width 50 height 10
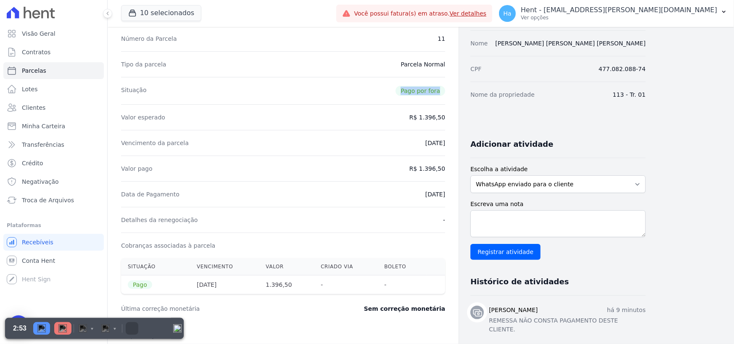
scroll to position [147, 0]
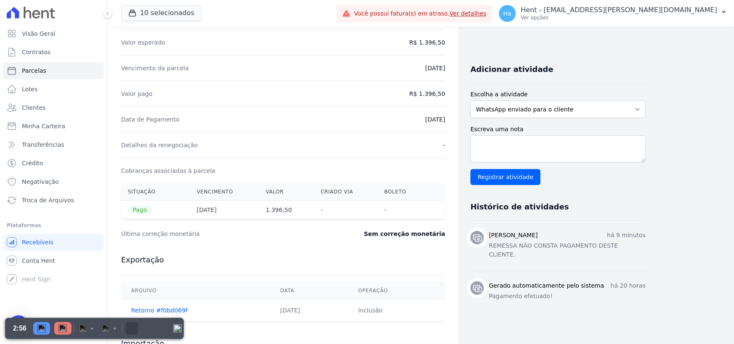
drag, startPoint x: 130, startPoint y: 211, endPoint x: 162, endPoint y: 218, distance: 32.2
click at [151, 213] on th "Pago" at bounding box center [155, 209] width 69 height 19
click at [168, 218] on div "Situação Vencimento Valor Criado via Boleto Pago 30/09/2025 1.396,50 - -" at bounding box center [283, 201] width 324 height 36
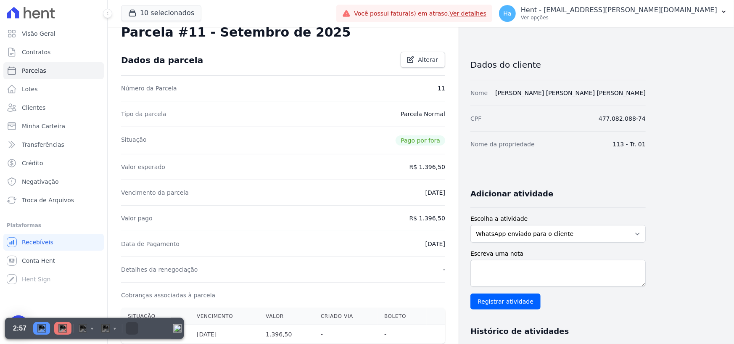
scroll to position [21, 0]
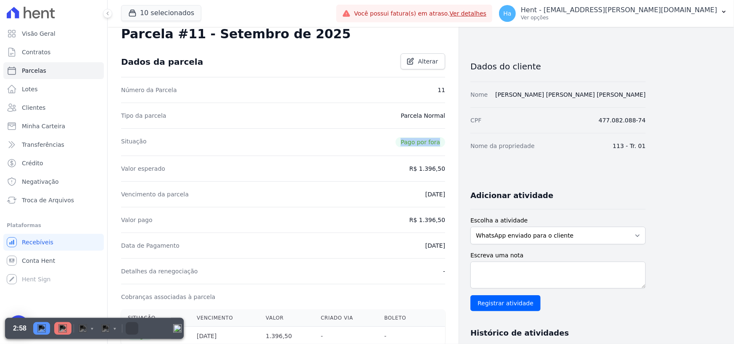
drag, startPoint x: 392, startPoint y: 142, endPoint x: 442, endPoint y: 145, distance: 50.5
click at [442, 145] on div "Situação Pago por fora" at bounding box center [283, 141] width 324 height 27
click at [344, 164] on div "Valor esperado R$ 1.396,50" at bounding box center [283, 168] width 324 height 26
drag, startPoint x: 404, startPoint y: 142, endPoint x: 439, endPoint y: 146, distance: 35.1
click at [439, 146] on span "Pago por fora" at bounding box center [420, 142] width 50 height 10
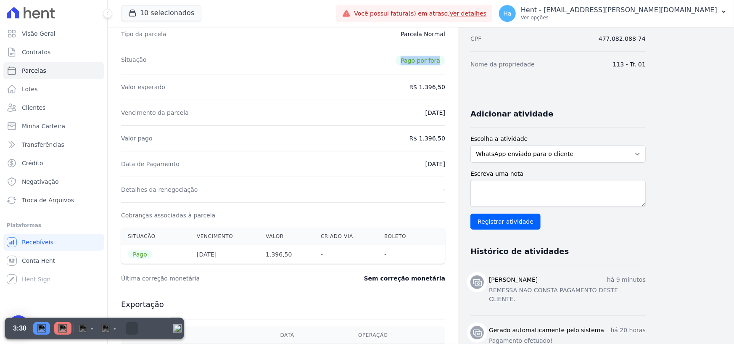
scroll to position [105, 0]
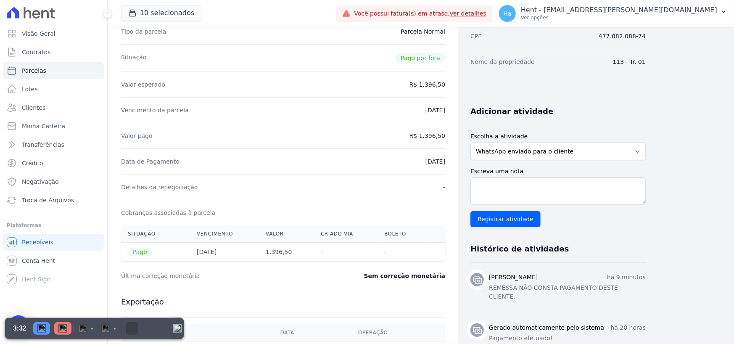
click at [357, 102] on div "Vencimento da parcela 30/09/2025" at bounding box center [283, 110] width 324 height 26
click at [39, 330] on img "Pause" at bounding box center [41, 328] width 8 height 8
click at [64, 329] on img at bounding box center [62, 328] width 8 height 8
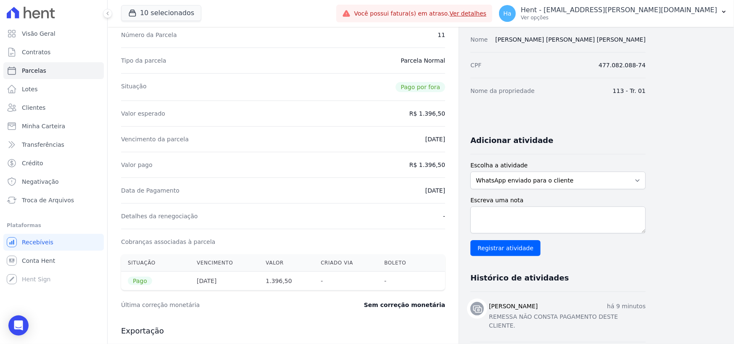
scroll to position [74, 0]
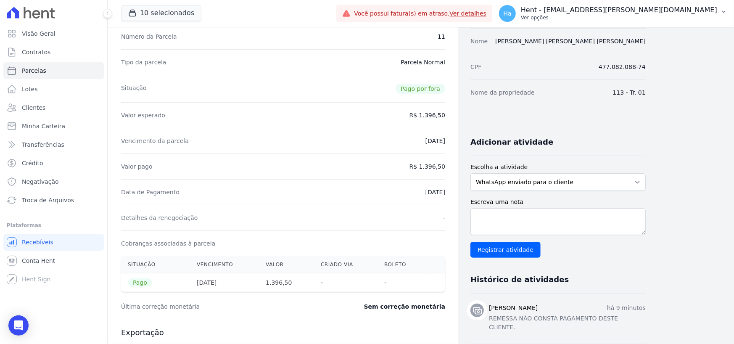
click at [680, 12] on p "Hent - [EMAIL_ADDRESS][DOMAIN_NAME]" at bounding box center [619, 10] width 196 height 8
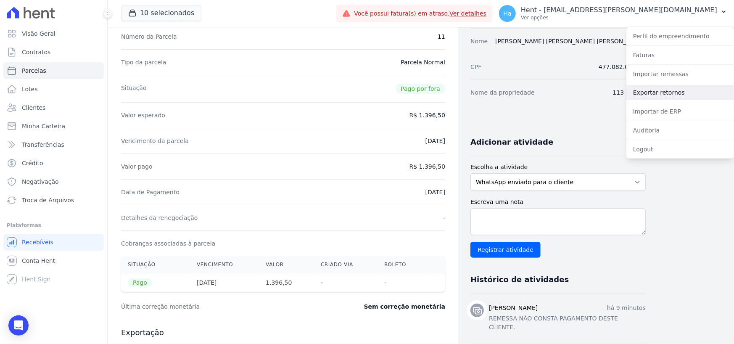
click at [668, 87] on link "Exportar retornos" at bounding box center [680, 92] width 108 height 15
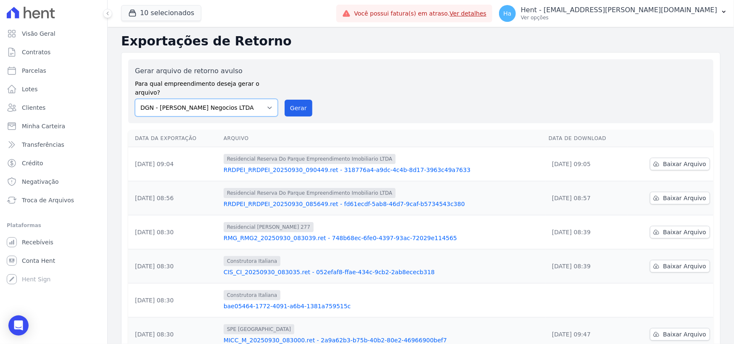
click at [269, 99] on select "Acaiá Residencial ACQUA 8 PELOTAS SPE LTDA ACQUA 8 PELOTAS SPE LTDA II ACQUA LI…" at bounding box center [206, 108] width 143 height 18
select select "c2d62ba0-d0d7-42c9-a272-3bcee5fc714c"
click at [135, 99] on select "Acaiá Residencial ACQUA 8 PELOTAS SPE LTDA ACQUA 8 PELOTAS SPE LTDA II ACQUA LI…" at bounding box center [206, 108] width 143 height 18
click at [301, 104] on button "Gerar" at bounding box center [298, 108] width 28 height 17
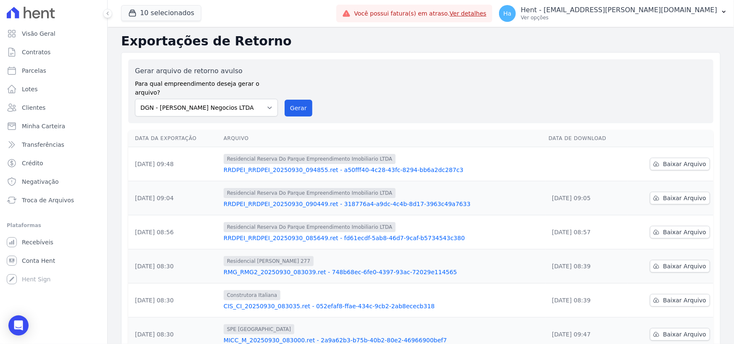
click at [382, 166] on link "RRDPEI_RRDPEI_20250930_094855.ret - a50fff40-4c28-43fc-8294-bb6a2dc287c3" at bounding box center [382, 170] width 318 height 8
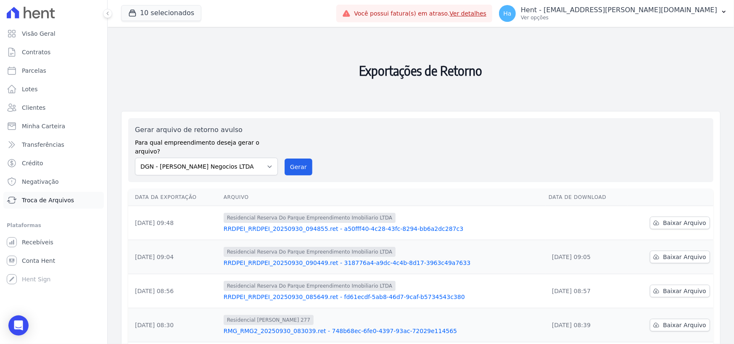
click at [41, 200] on span "Troca de Arquivos" at bounding box center [48, 200] width 52 height 8
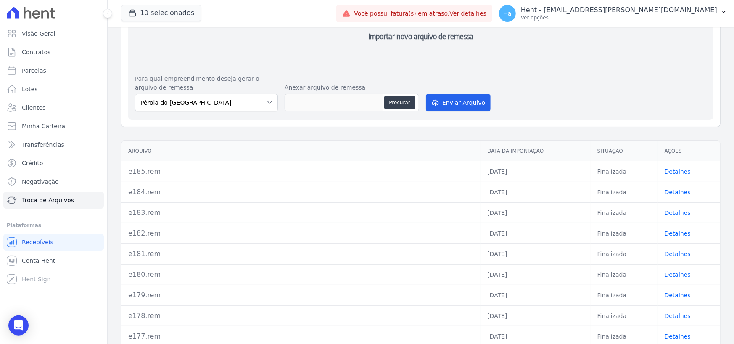
scroll to position [84, 0]
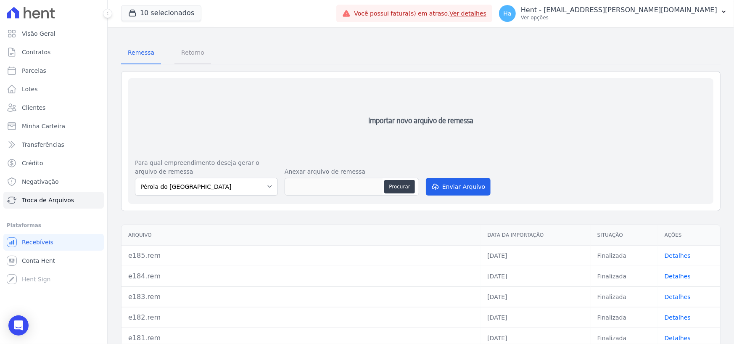
click at [191, 53] on span "Retorno" at bounding box center [192, 52] width 33 height 17
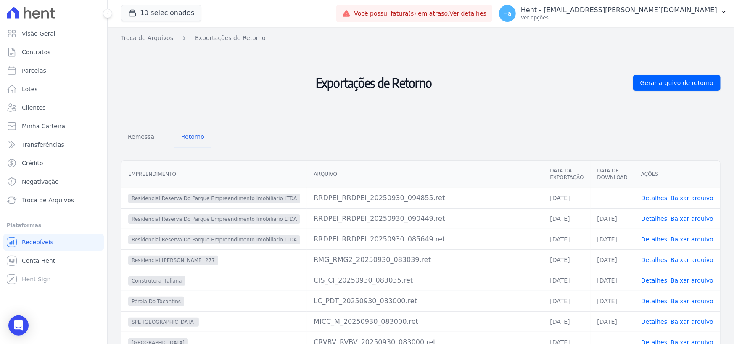
click at [654, 197] on link "Detalhes" at bounding box center [654, 198] width 26 height 7
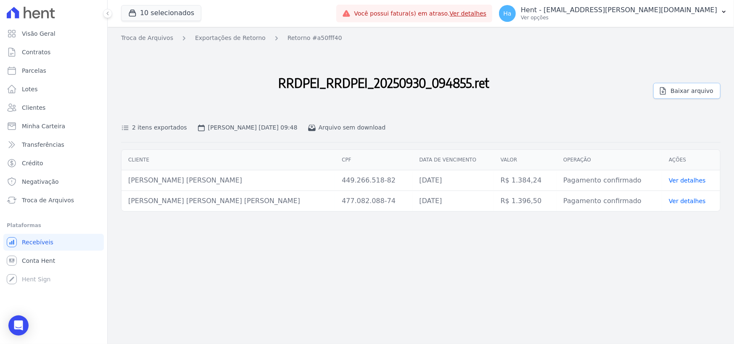
click at [692, 92] on span "Baixar arquivo" at bounding box center [691, 91] width 43 height 8
click at [155, 11] on button "10 selecionados" at bounding box center [161, 13] width 80 height 16
click at [152, 11] on button "10 selecionados" at bounding box center [161, 13] width 80 height 16
click at [166, 15] on button "10 selecionados" at bounding box center [161, 13] width 80 height 16
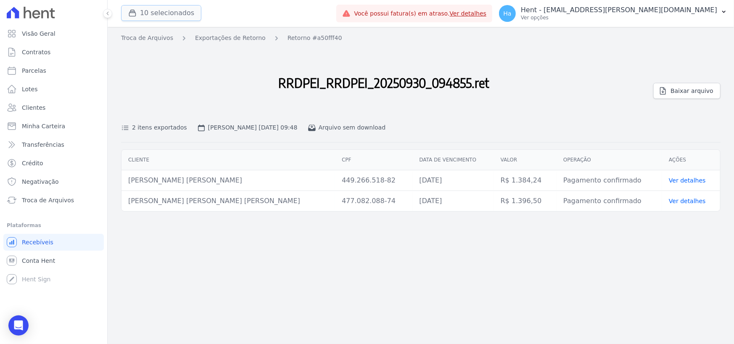
click at [165, 14] on button "10 selecionados" at bounding box center [161, 13] width 80 height 16
click at [159, 15] on button "10 selecionados" at bounding box center [161, 13] width 80 height 16
click at [159, 8] on button "10 selecionados" at bounding box center [161, 13] width 80 height 16
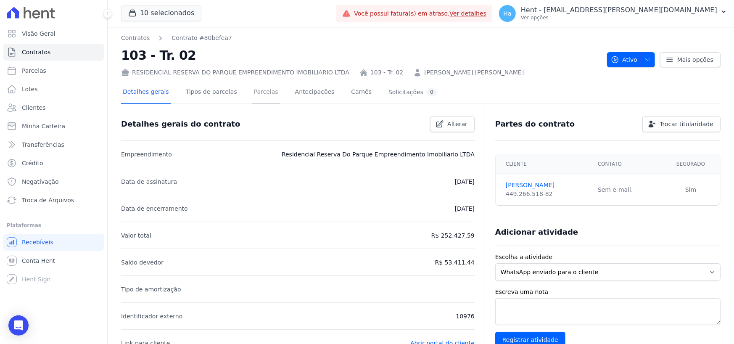
click at [257, 91] on link "Parcelas" at bounding box center [266, 93] width 28 height 22
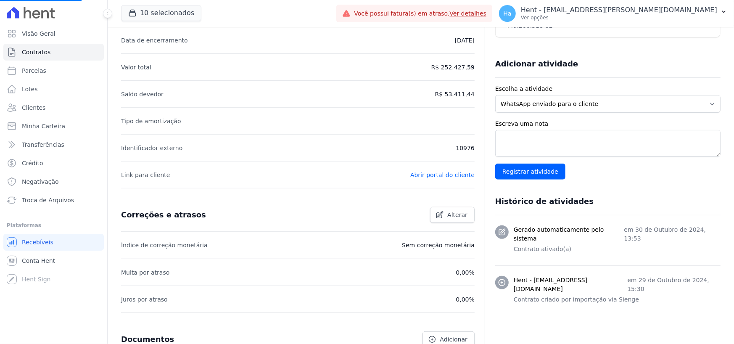
scroll to position [51, 0]
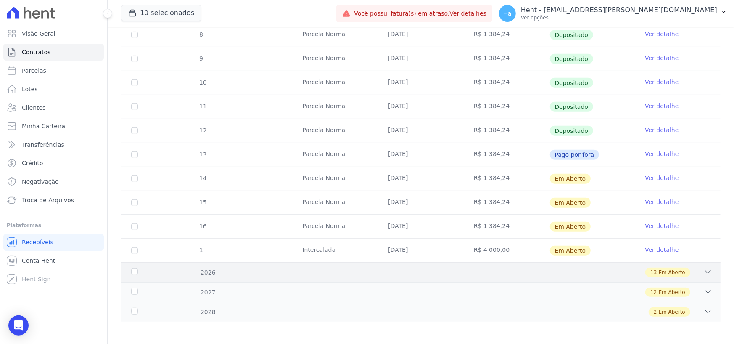
scroll to position [247, 0]
click at [655, 155] on link "Ver detalhe" at bounding box center [661, 152] width 34 height 8
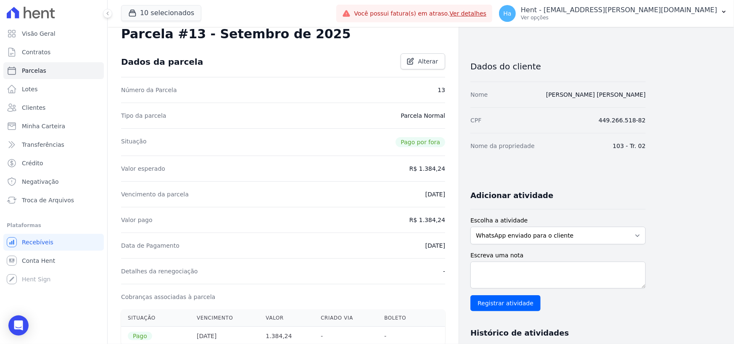
scroll to position [21, 0]
select select "default"
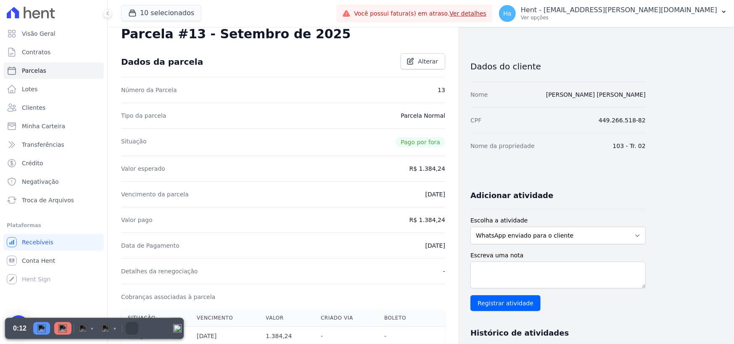
click at [576, 146] on div "Nome da propriedade 103 - Tr. 02" at bounding box center [557, 146] width 175 height 26
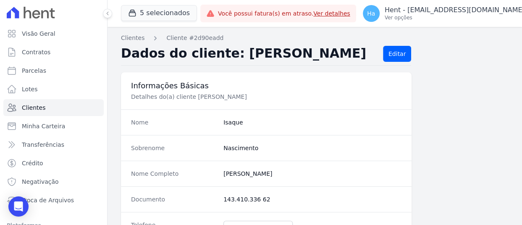
scroll to position [605, 0]
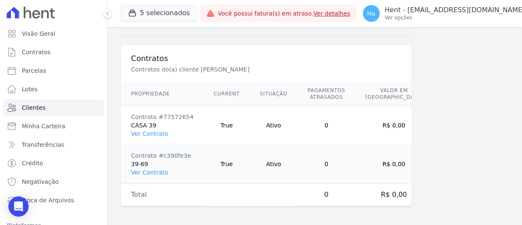
select select "default"
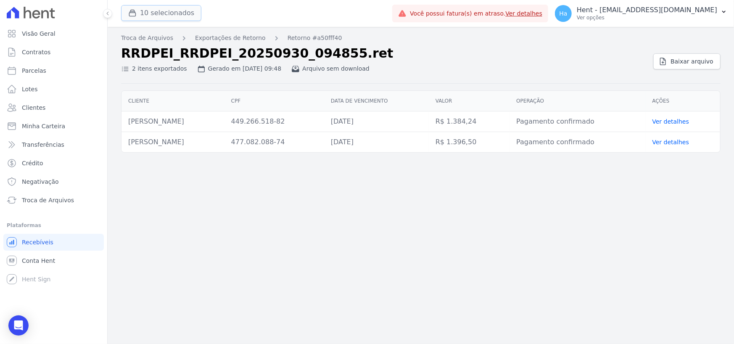
click at [162, 15] on button "10 selecionados" at bounding box center [161, 13] width 80 height 16
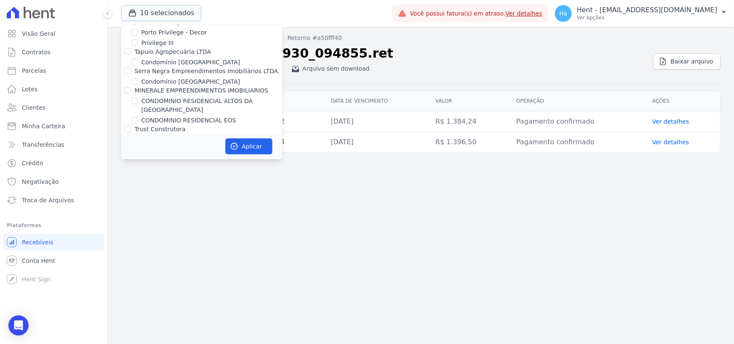
scroll to position [2563, 0]
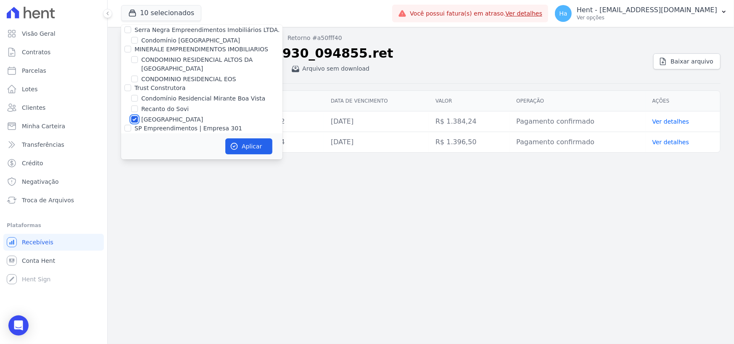
click at [134, 116] on input "[GEOGRAPHIC_DATA]" at bounding box center [134, 119] width 7 height 7
checkbox input "false"
click at [127, 144] on input "Laterza Construtora" at bounding box center [127, 147] width 7 height 7
checkbox input "false"
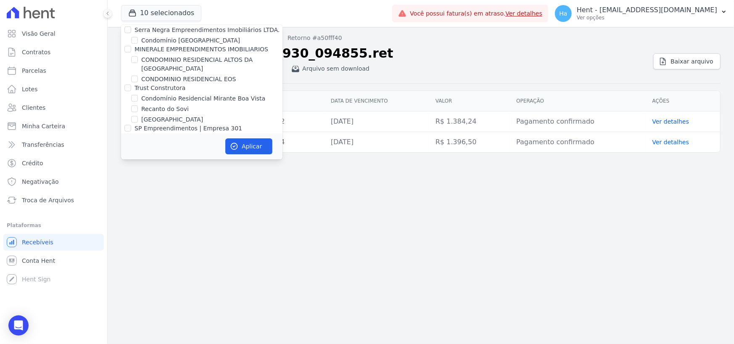
checkbox input "false"
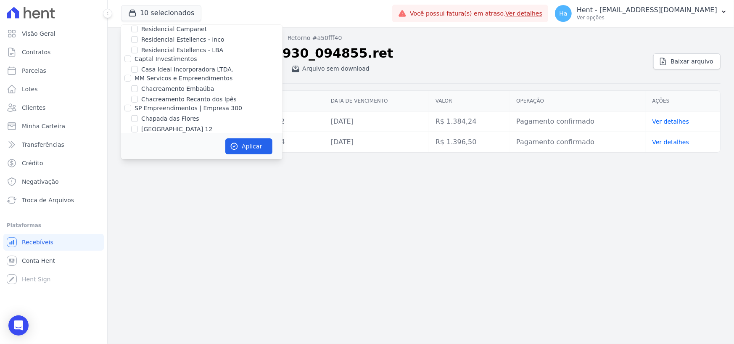
scroll to position [2252, 0]
click at [135, 135] on input "[GEOGRAPHIC_DATA] 13" at bounding box center [134, 138] width 7 height 7
checkbox input "false"
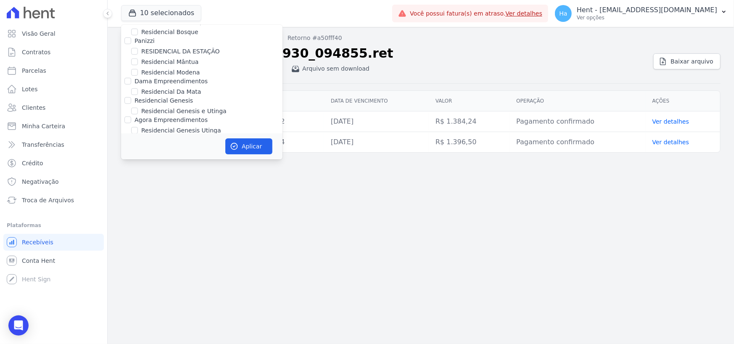
scroll to position [6344, 0]
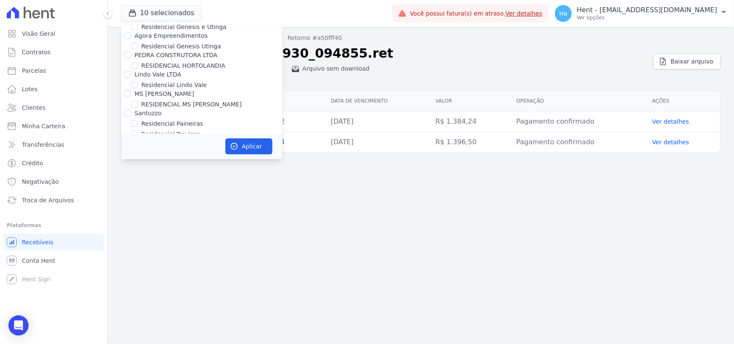
click at [126, 189] on input "FONTOURA CONSTRUCOES E INCORPORACOES LTDA" at bounding box center [127, 192] width 7 height 7
checkbox input "false"
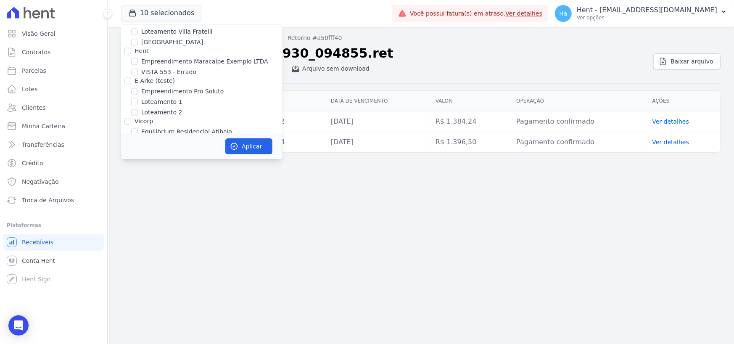
scroll to position [3187, 0]
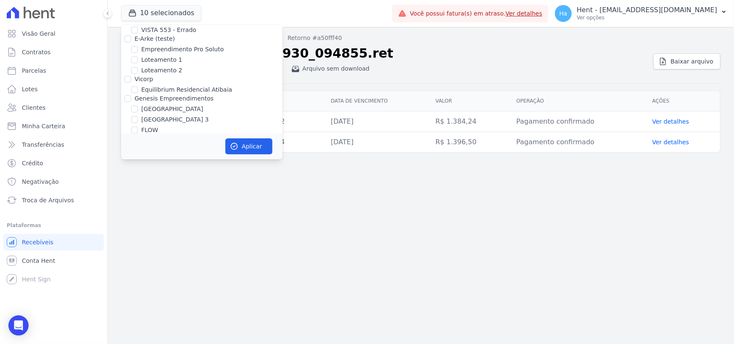
click at [134, 137] on input "[PERSON_NAME]" at bounding box center [134, 140] width 7 height 7
checkbox input "true"
click at [244, 146] on button "Aplicar" at bounding box center [248, 146] width 47 height 16
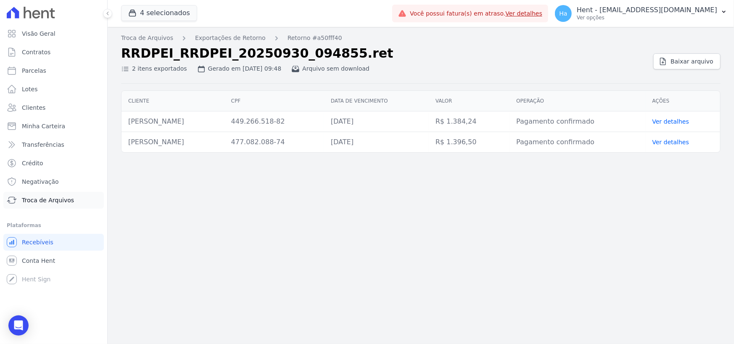
click at [63, 195] on link "Troca de Arquivos" at bounding box center [53, 200] width 100 height 17
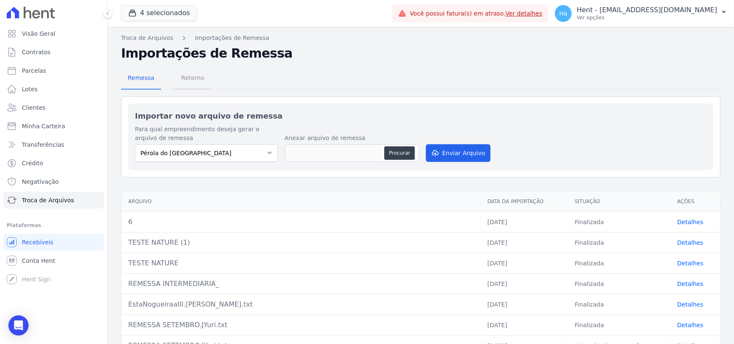
click at [185, 84] on span "Retorno" at bounding box center [192, 77] width 33 height 17
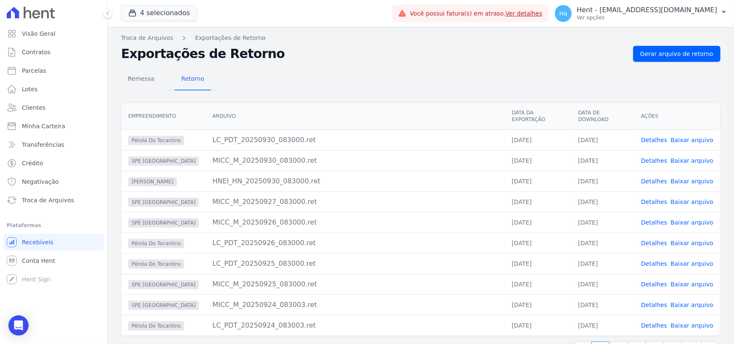
click at [649, 178] on link "Detalhes" at bounding box center [654, 181] width 26 height 7
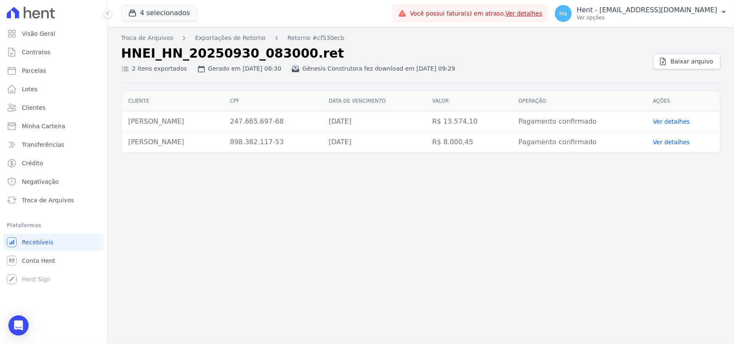
drag, startPoint x: 237, startPoint y: 123, endPoint x: 124, endPoint y: 126, distance: 112.2
click at [124, 126] on td "Sandra Maria Vieira Lima Dos Reis" at bounding box center [172, 121] width 102 height 21
copy td "Sandra Maria Vieira Lima Dos Reis"
drag, startPoint x: 229, startPoint y: 145, endPoint x: 124, endPoint y: 147, distance: 105.5
click at [124, 147] on td "Paulo Andre Pereira Biscainho" at bounding box center [172, 142] width 102 height 21
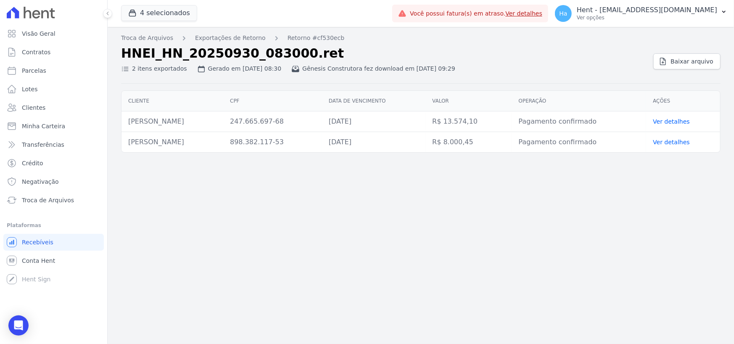
copy td "Paulo Andre Pereira Biscainho"
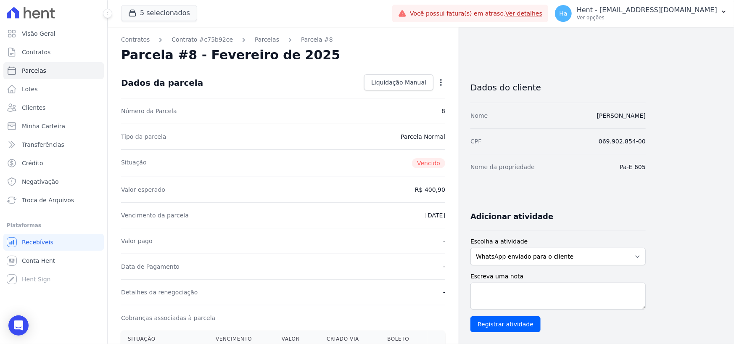
drag, startPoint x: 660, startPoint y: 171, endPoint x: 624, endPoint y: 172, distance: 35.7
copy dd "Pa-E 605"
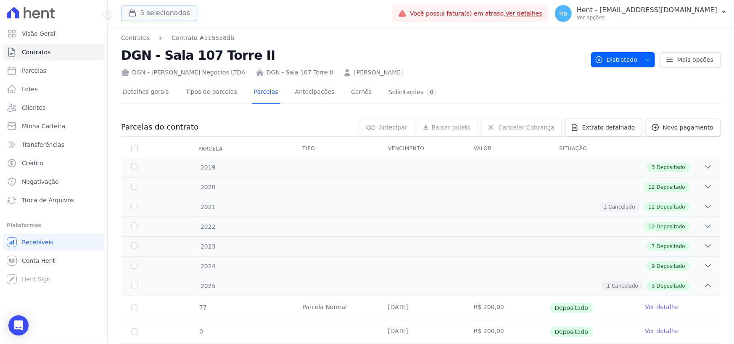
click at [169, 13] on button "5 selecionados" at bounding box center [159, 13] width 76 height 16
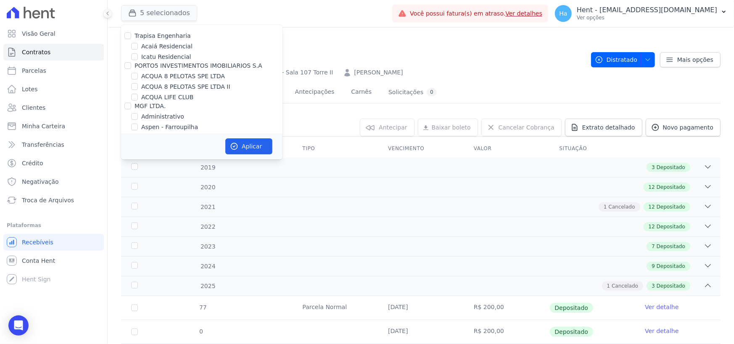
scroll to position [4573, 0]
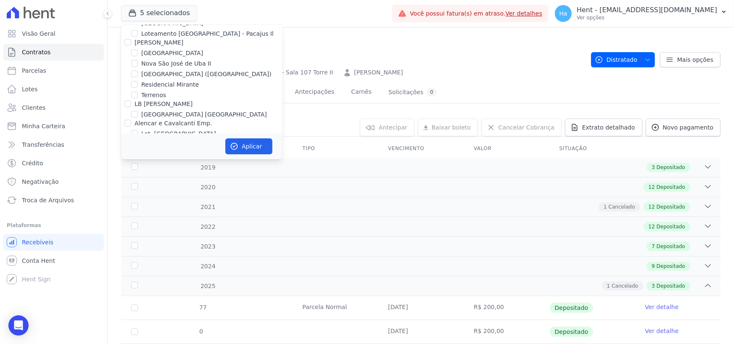
click at [126, 190] on input "LOULY INCORPORADORA" at bounding box center [127, 193] width 7 height 7
checkbox input "true"
click at [239, 153] on button "Aplicar" at bounding box center [248, 146] width 47 height 16
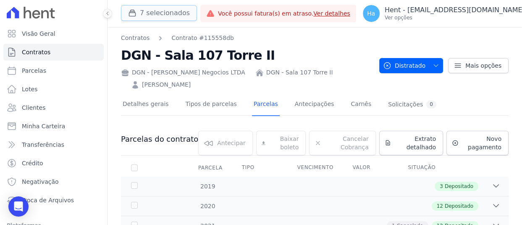
click at [145, 8] on button "7 selecionados" at bounding box center [159, 13] width 76 height 16
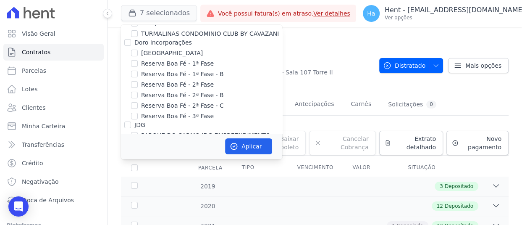
scroll to position [7062, 0]
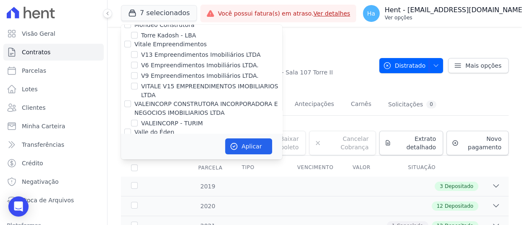
click at [462, 13] on p "Hent - [EMAIL_ADDRESS][DOMAIN_NAME]" at bounding box center [455, 10] width 140 height 8
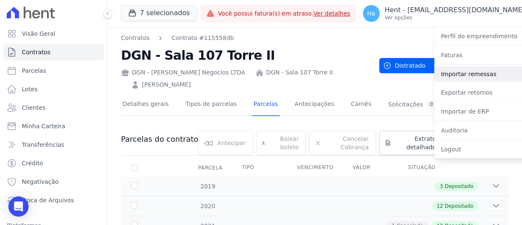
click at [434, 75] on link "Importar remessas" at bounding box center [488, 73] width 108 height 15
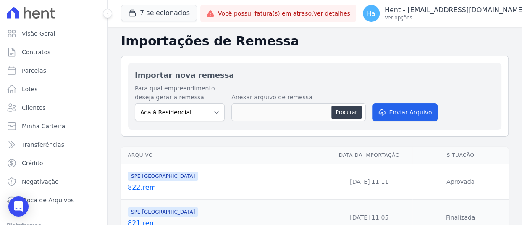
scroll to position [42, 0]
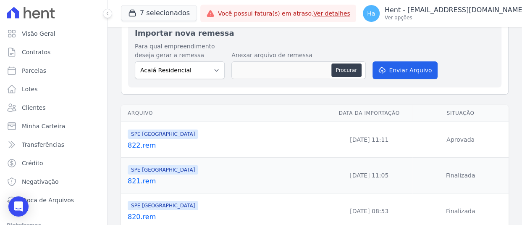
click at [139, 142] on link "822.rem" at bounding box center [225, 145] width 195 height 10
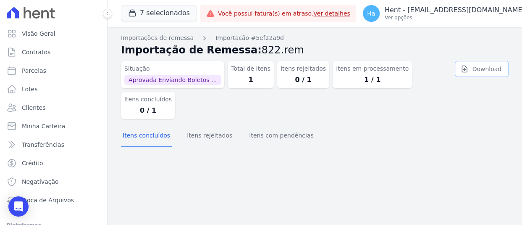
click at [481, 67] on link "Download" at bounding box center [482, 69] width 54 height 16
click at [460, 16] on p "Ver opções" at bounding box center [455, 17] width 140 height 7
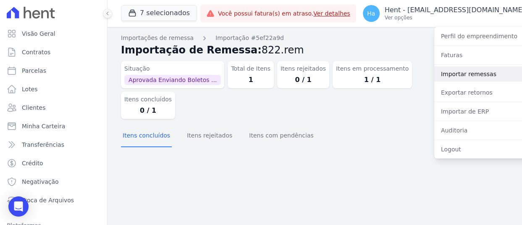
click at [459, 73] on link "Importar remessas" at bounding box center [488, 73] width 108 height 15
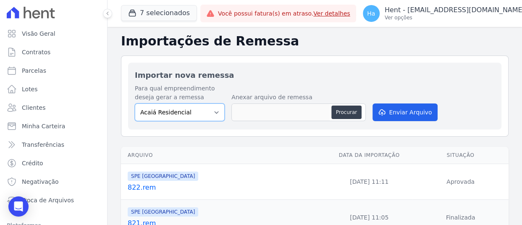
click at [211, 108] on select "Acaiá Residencial ACQUA 8 PELOTAS SPE LTDA II Administrativo AGILE ELOI MENDES …" at bounding box center [180, 112] width 90 height 18
select select "168bdd06-a3dd-4988-b5a9-b0a7c7bf8968"
click at [135, 103] on select "Acaiá Residencial ACQUA 8 PELOTAS SPE LTDA II Administrativo AGILE ELOI MENDES …" at bounding box center [180, 112] width 90 height 18
click at [344, 113] on button "Procurar" at bounding box center [346, 111] width 30 height 13
type input "822.rem"
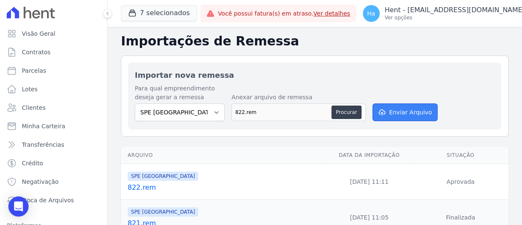
click at [417, 116] on button "Enviar Arquivo" at bounding box center [405, 112] width 65 height 18
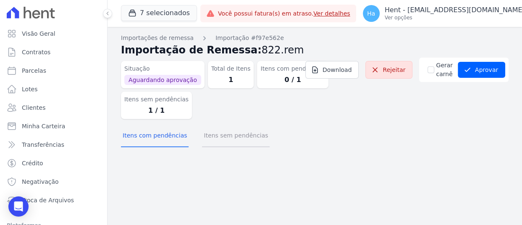
click at [219, 139] on button "Itens sem pendências" at bounding box center [236, 136] width 68 height 22
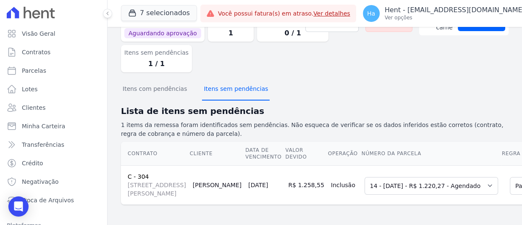
scroll to position [103, 0]
click at [365, 177] on select "Selecione uma 3 - 20/04/2025 - R$ 1.214,08 - Agendado 6 - 20/06/2025 - R$ 1.220…" at bounding box center [432, 186] width 134 height 18
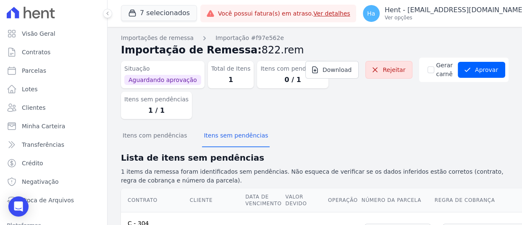
scroll to position [0, 0]
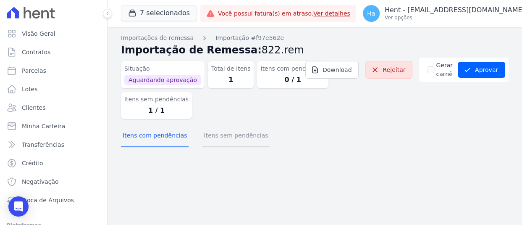
click at [208, 145] on button "Itens sem pendências" at bounding box center [236, 136] width 68 height 22
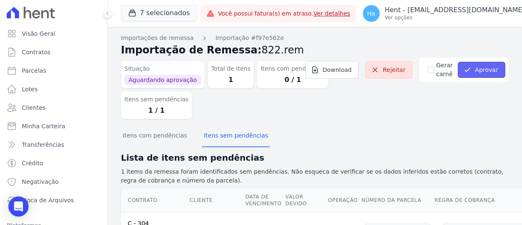
click at [474, 70] on button "Aprovar" at bounding box center [481, 70] width 47 height 16
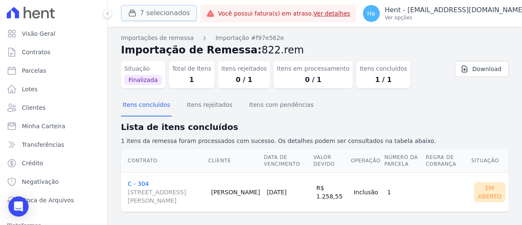
click at [155, 10] on button "7 selecionados" at bounding box center [159, 13] width 76 height 16
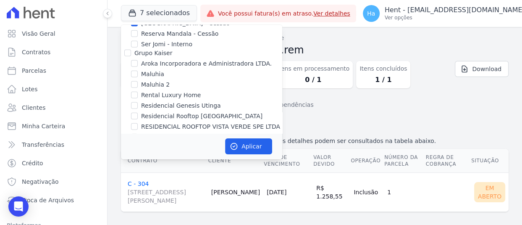
scroll to position [3145, 0]
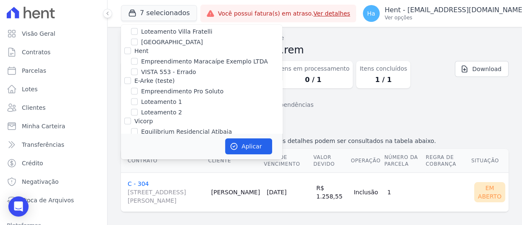
click at [127, 137] on input "Genesis Empreendimentos" at bounding box center [127, 140] width 7 height 7
checkbox input "true"
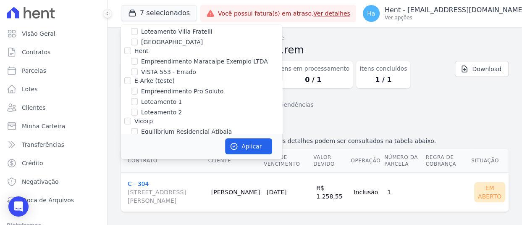
checkbox input "true"
click at [235, 142] on icon "button" at bounding box center [234, 146] width 8 height 8
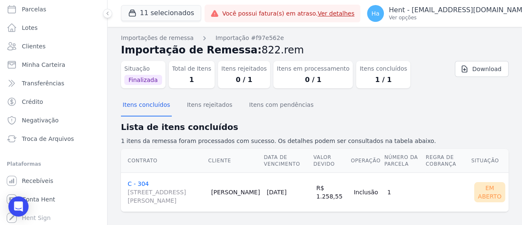
scroll to position [63, 0]
click at [438, 109] on div "Itens concluídos Itens rejeitados Itens com pendências" at bounding box center [315, 105] width 388 height 21
click at [425, 121] on h2 "Lista de itens concluídos" at bounding box center [315, 127] width 388 height 13
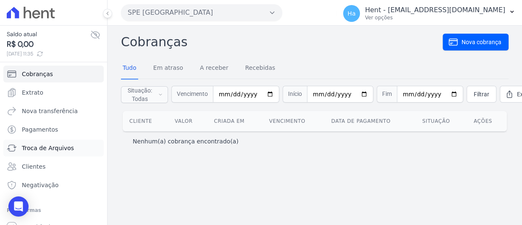
click at [52, 147] on span "Troca de Arquivos" at bounding box center [48, 148] width 52 height 8
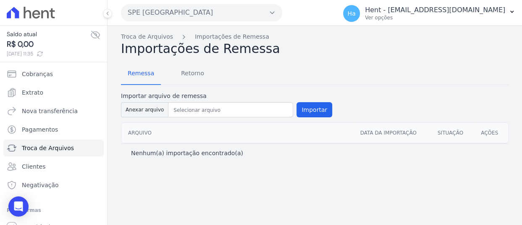
click at [265, 15] on button "SPE [GEOGRAPHIC_DATA]" at bounding box center [201, 12] width 161 height 17
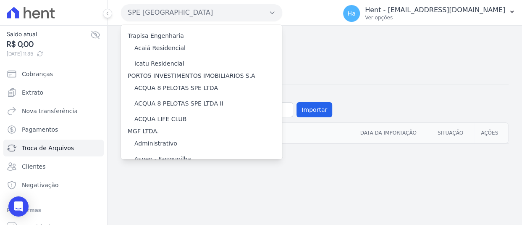
scroll to position [4240, 0]
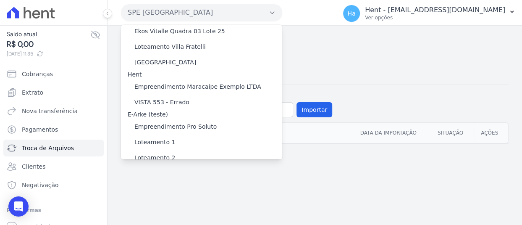
click at [169, 218] on label "[GEOGRAPHIC_DATA] 3" at bounding box center [168, 222] width 68 height 9
click at [0, 0] on input "[GEOGRAPHIC_DATA] 3" at bounding box center [0, 0] width 0 height 0
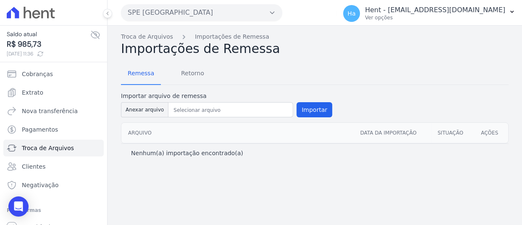
click at [189, 14] on button "SPE [GEOGRAPHIC_DATA]" at bounding box center [201, 12] width 161 height 17
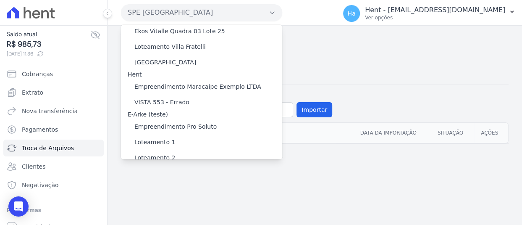
click at [161, 218] on label "[GEOGRAPHIC_DATA] 3" at bounding box center [168, 222] width 68 height 9
click at [0, 0] on input "[GEOGRAPHIC_DATA] 3" at bounding box center [0, 0] width 0 height 0
click at [161, 218] on label "[GEOGRAPHIC_DATA] 3" at bounding box center [168, 222] width 68 height 9
click at [0, 0] on input "[GEOGRAPHIC_DATA] 3" at bounding box center [0, 0] width 0 height 0
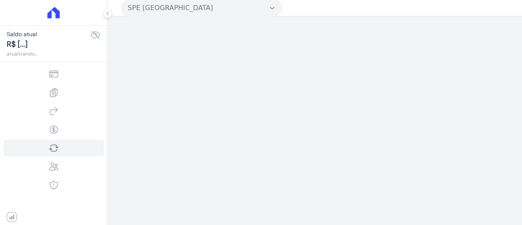
click at [224, 11] on button "SPE [GEOGRAPHIC_DATA]" at bounding box center [201, 8] width 161 height 17
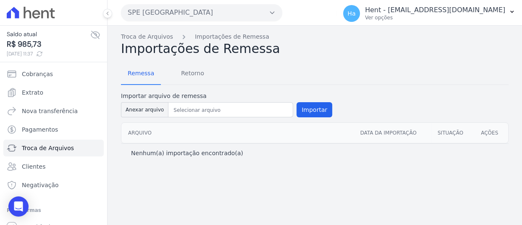
click at [172, 19] on button "SPE [GEOGRAPHIC_DATA]" at bounding box center [201, 12] width 161 height 17
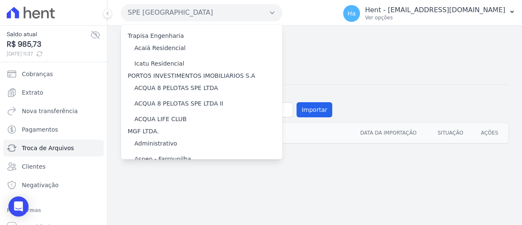
scroll to position [4240, 0]
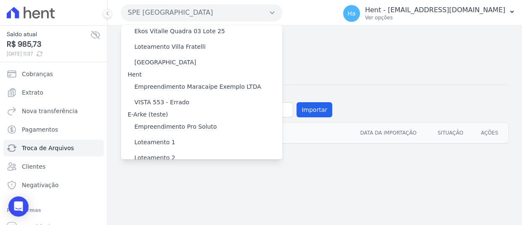
click at [163, 218] on label "[GEOGRAPHIC_DATA] 3" at bounding box center [168, 222] width 68 height 9
click at [0, 0] on input "[GEOGRAPHIC_DATA] 3" at bounding box center [0, 0] width 0 height 0
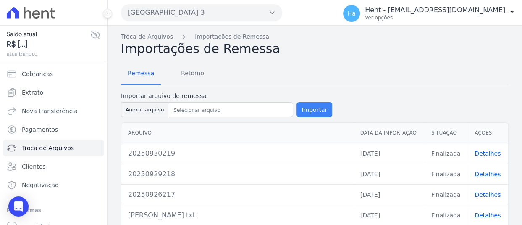
click at [299, 109] on button "Importar" at bounding box center [315, 109] width 36 height 15
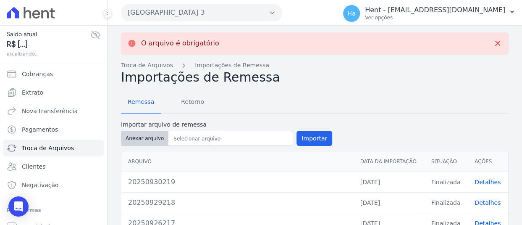
click at [133, 136] on button "Anexar arquivo" at bounding box center [144, 138] width 47 height 15
type input "20250901212.CristianeBrand.txt"
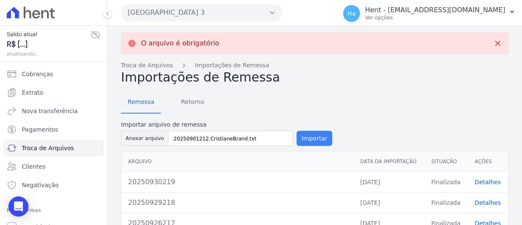
click at [306, 139] on button "Importar" at bounding box center [315, 138] width 36 height 15
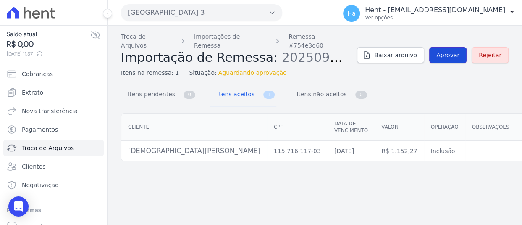
click at [457, 51] on span "Aprovar" at bounding box center [447, 55] width 23 height 8
click at [460, 51] on span "Aprovar" at bounding box center [447, 55] width 23 height 8
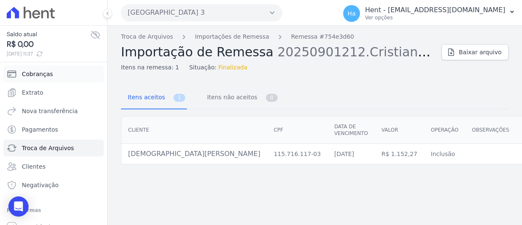
click at [28, 71] on span "Cobranças" at bounding box center [37, 74] width 31 height 8
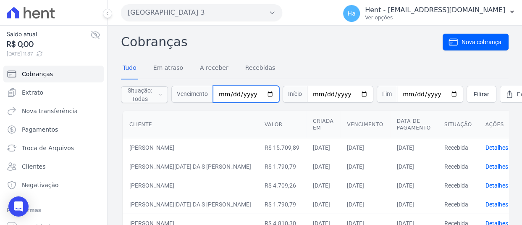
click at [222, 95] on input "date" at bounding box center [246, 94] width 66 height 17
type input "2025-09-30"
click at [474, 92] on span "Filtrar" at bounding box center [482, 94] width 16 height 8
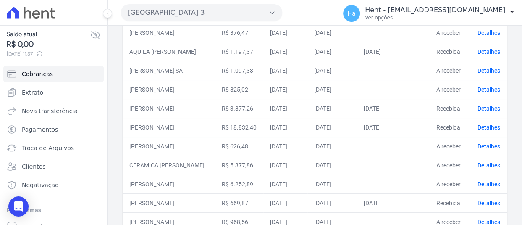
scroll to position [449, 0]
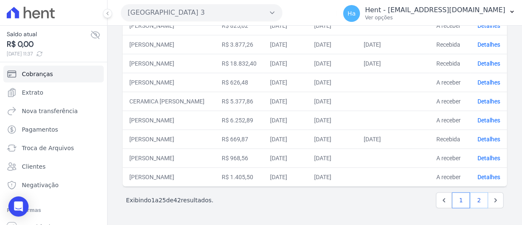
click at [475, 193] on link "2" at bounding box center [479, 200] width 18 height 16
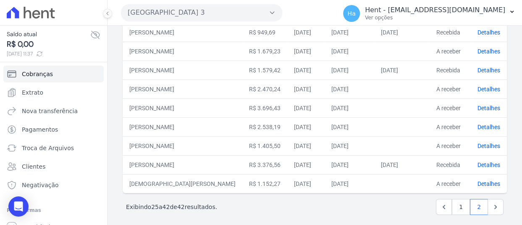
scroll to position [298, 0]
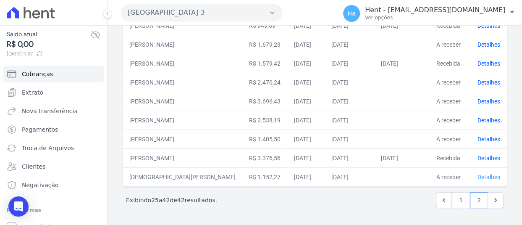
click at [486, 174] on link "Detalhes" at bounding box center [489, 177] width 23 height 7
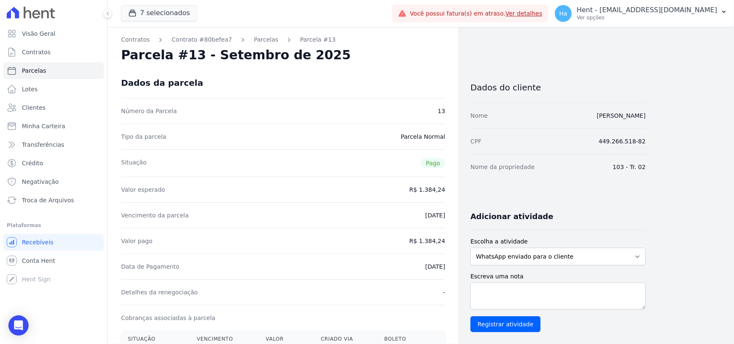
click at [542, 191] on div "Dados do cliente Nome [PERSON_NAME] CPF 449.266.518-82 Nome da propriedade 103 …" at bounding box center [557, 325] width 175 height 517
